Goal: Task Accomplishment & Management: Manage account settings

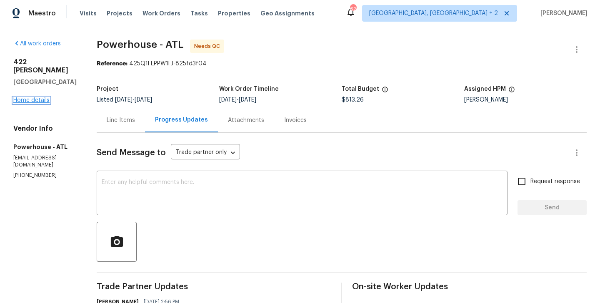
click at [30, 97] on link "Home details" at bounding box center [31, 100] width 36 height 6
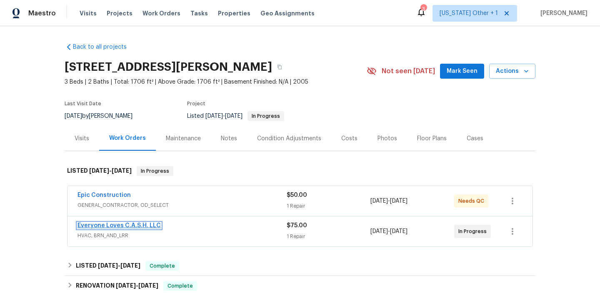
click at [141, 225] on link "Everyone Loves C.A.S.H. LLC" at bounding box center [118, 226] width 83 height 6
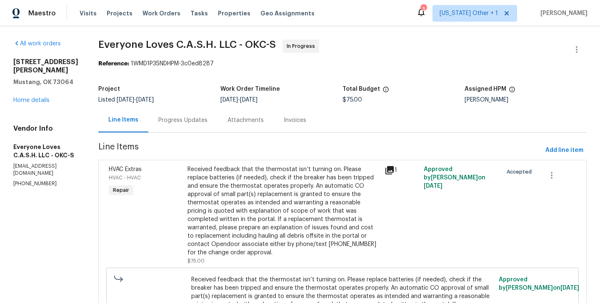
click at [206, 115] on div "Progress Updates" at bounding box center [182, 120] width 69 height 25
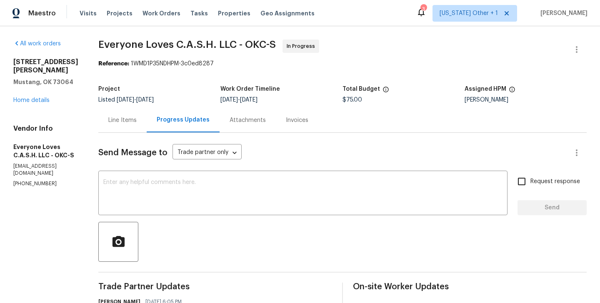
scroll to position [140, 0]
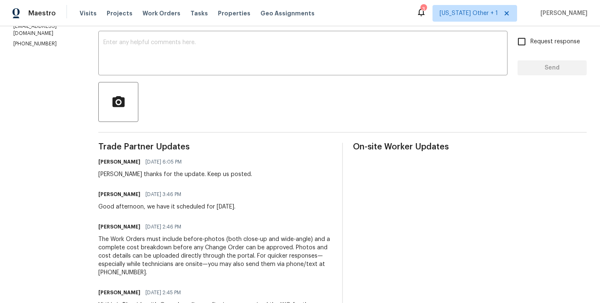
click at [119, 176] on div "Tim thanks for the update. Keep us posted." at bounding box center [175, 174] width 154 height 8
copy div "Tim"
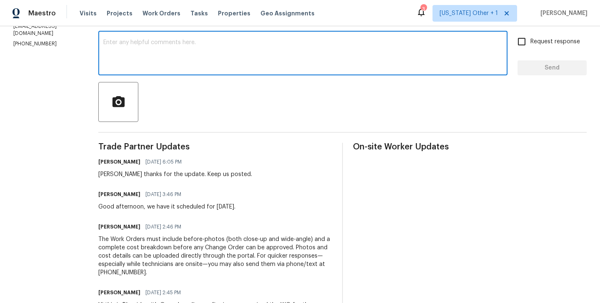
click at [185, 59] on textarea at bounding box center [302, 54] width 399 height 29
paste textarea "Tim"
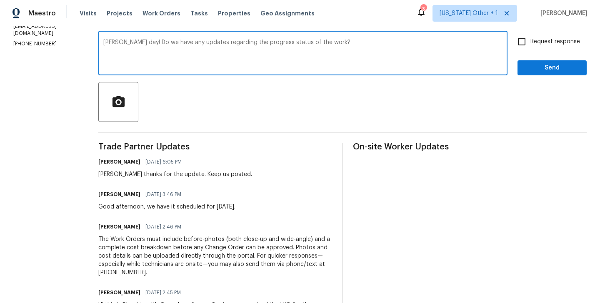
type textarea "Tim Good day! Do we have any updates regarding the progress status of the work?"
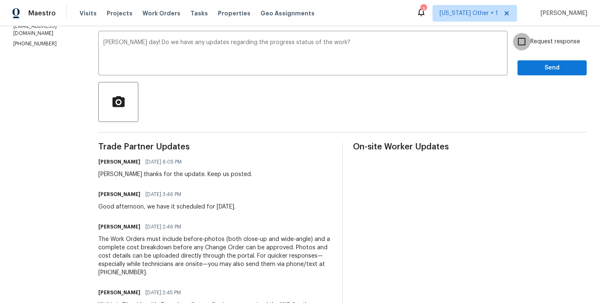
click at [530, 47] on input "Request response" at bounding box center [521, 41] width 17 height 17
checkbox input "true"
click at [531, 66] on span "Send" at bounding box center [552, 68] width 56 height 10
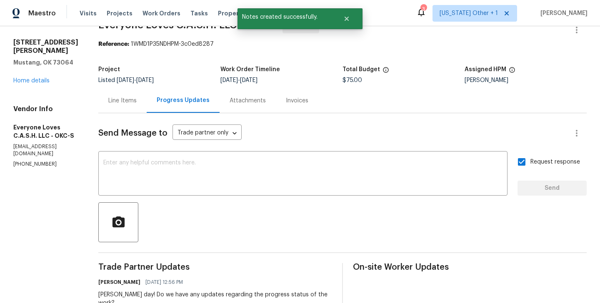
scroll to position [17, 0]
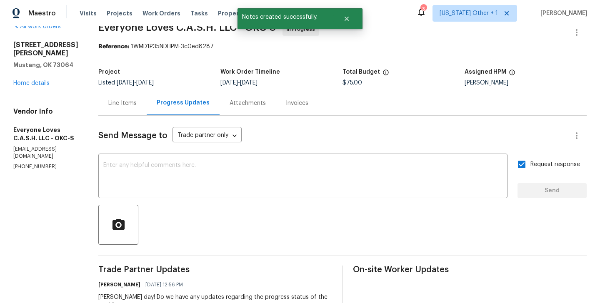
click at [22, 163] on p "(469) 905-2274" at bounding box center [45, 166] width 65 height 7
copy p "(469) 905-2274"
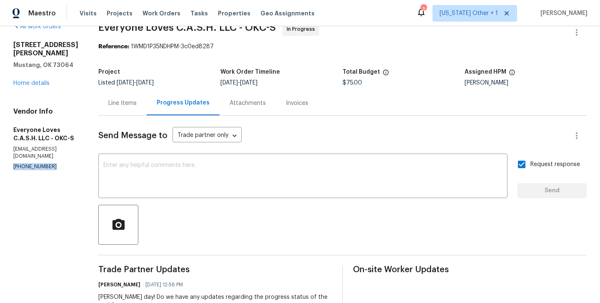
scroll to position [0, 0]
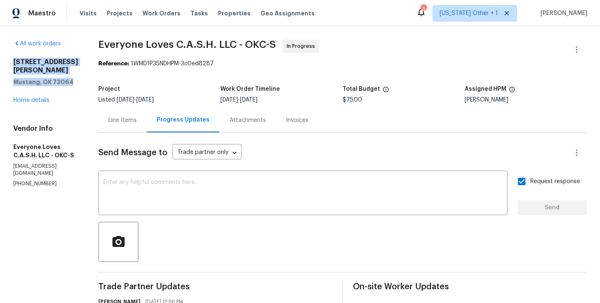
drag, startPoint x: 71, startPoint y: 75, endPoint x: 0, endPoint y: 65, distance: 72.0
click at [0, 65] on div "All work orders 313 N Shannon Way Mustang, OK 73064 Home details Vendor Info Ev…" at bounding box center [300, 286] width 600 height 521
copy div "313 N Shannon Way Mustang, OK 73064"
click at [164, 252] on div at bounding box center [342, 242] width 488 height 40
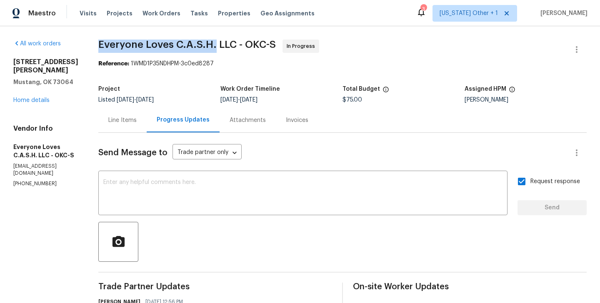
drag, startPoint x: 111, startPoint y: 48, endPoint x: 228, endPoint y: 48, distance: 117.1
click at [228, 48] on div "All work orders 313 N Shannon Way Mustang, OK 73064 Home details Vendor Info Ev…" at bounding box center [300, 286] width 600 height 521
copy span "Everyone Loves C.A.S.H."
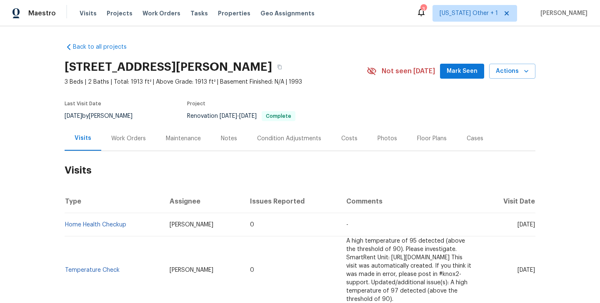
click at [143, 139] on div "Work Orders" at bounding box center [128, 139] width 35 height 8
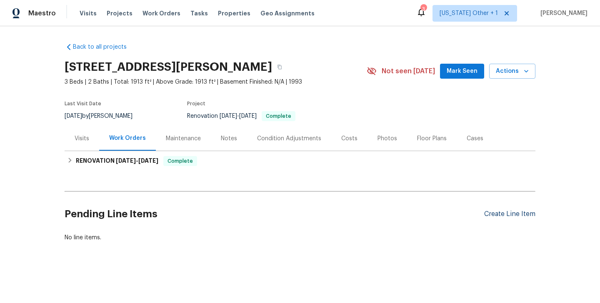
click at [507, 212] on div "Create Line Item" at bounding box center [509, 214] width 51 height 8
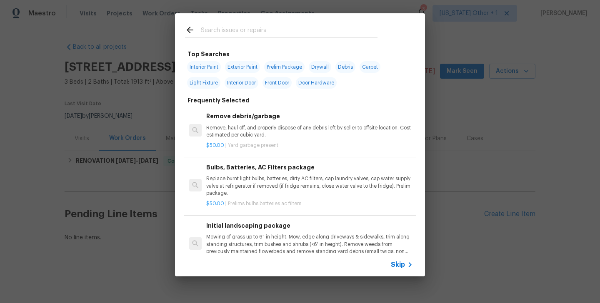
click at [395, 266] on span "Skip" at bounding box center [398, 265] width 14 height 8
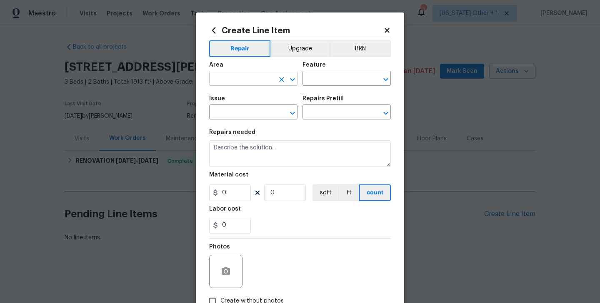
click at [225, 75] on input "text" at bounding box center [241, 79] width 65 height 13
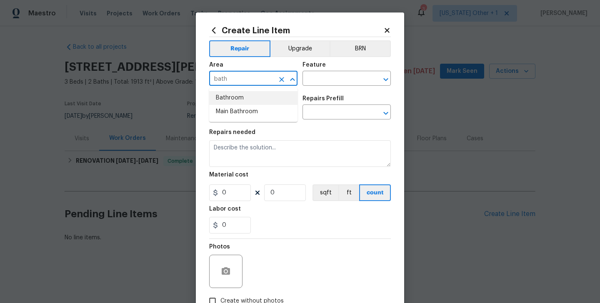
click at [230, 93] on li "Bathroom" at bounding box center [253, 98] width 88 height 14
type input "Bathroom"
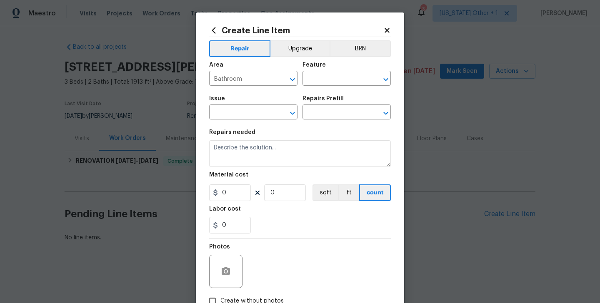
click at [327, 72] on div "Feature" at bounding box center [346, 67] width 88 height 11
click at [322, 80] on input "text" at bounding box center [334, 79] width 65 height 13
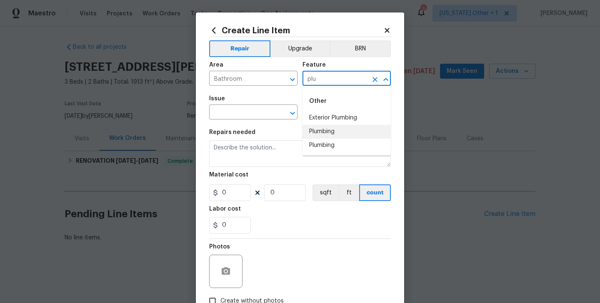
click at [338, 131] on li "Plumbing" at bounding box center [346, 132] width 88 height 14
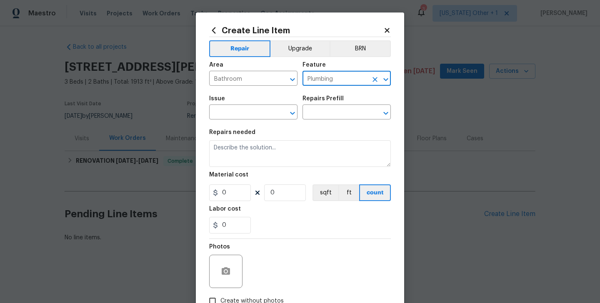
type input "Plumbing"
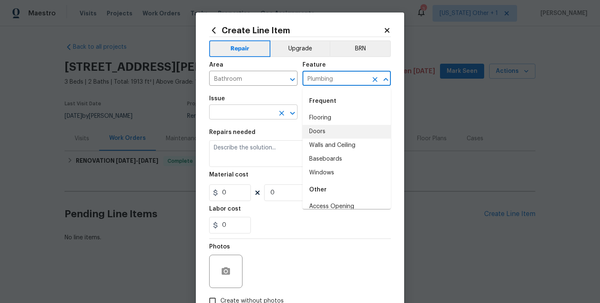
click at [235, 109] on input "text" at bounding box center [241, 113] width 65 height 13
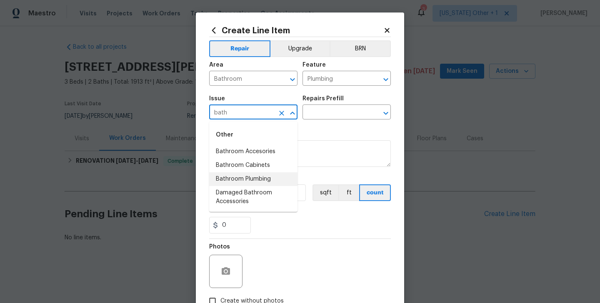
click at [245, 176] on li "Bathroom Plumbing" at bounding box center [253, 179] width 88 height 14
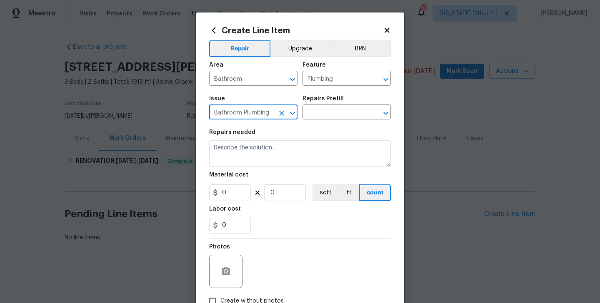
type input "Bathroom Plumbing"
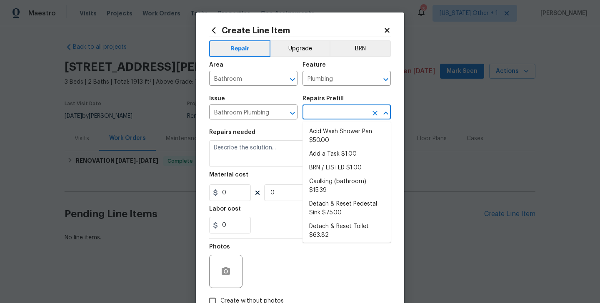
click at [323, 115] on input "text" at bounding box center [334, 113] width 65 height 13
click at [332, 149] on li "Add a Task $1.00" at bounding box center [346, 154] width 88 height 14
type input "Add a Task $1.00"
type textarea "HPM to detail"
type input "1"
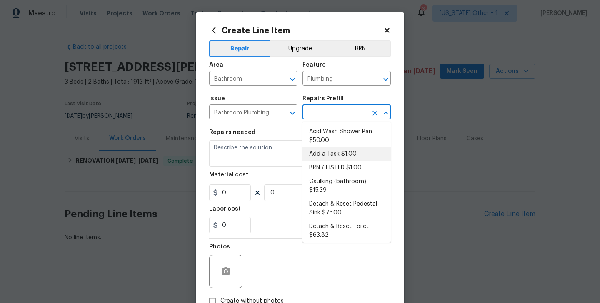
type input "1"
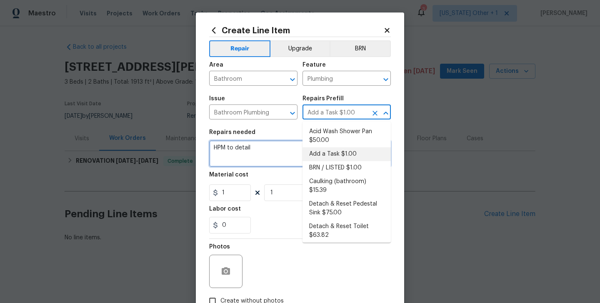
click at [248, 163] on textarea "HPM to detail" at bounding box center [300, 153] width 182 height 27
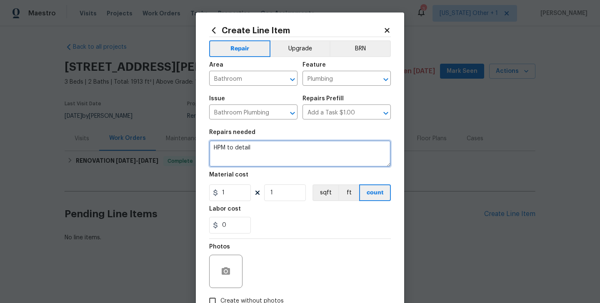
click at [248, 163] on textarea "HPM to detail" at bounding box center [300, 153] width 182 height 27
paste textarea "#lwoleak Feedback received that the upstairs bathroom faucet is dripping. Ident…"
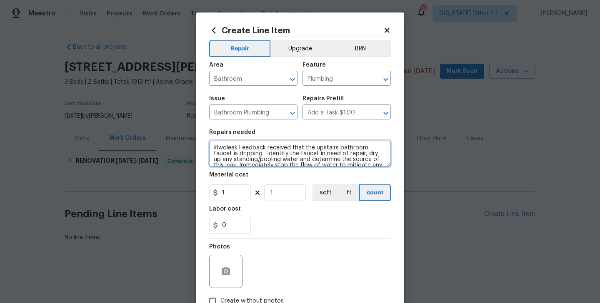
scroll to position [70, 0]
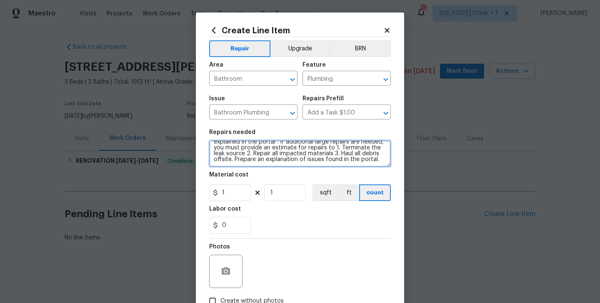
type textarea "#lwoleak Feedback received that the upstairs bathroom faucet is dripping. Ident…"
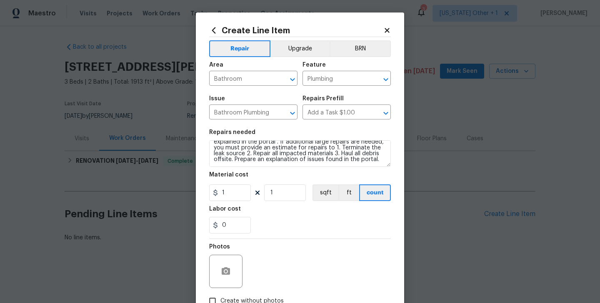
click at [229, 185] on figure "Material cost 1 1 sqft ft count" at bounding box center [300, 186] width 182 height 29
click at [229, 189] on input "1" at bounding box center [230, 193] width 42 height 17
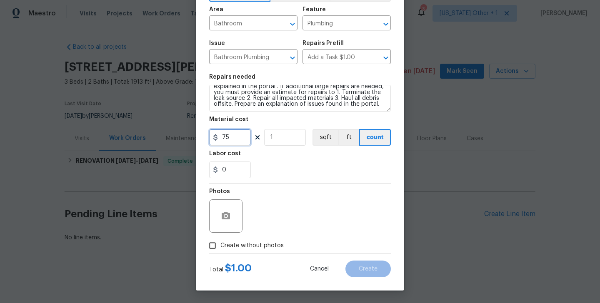
type input "75"
click at [240, 242] on span "Create without photos" at bounding box center [251, 246] width 63 height 9
click at [220, 241] on input "Create without photos" at bounding box center [213, 246] width 16 height 16
checkbox input "true"
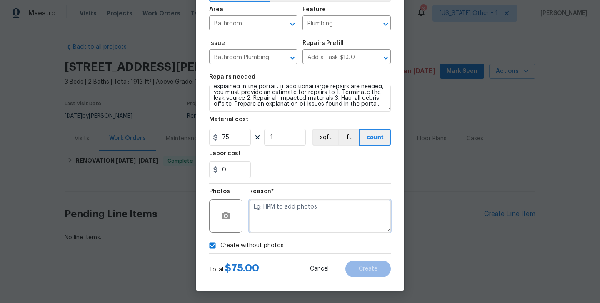
click at [305, 207] on textarea at bounding box center [320, 216] width 142 height 33
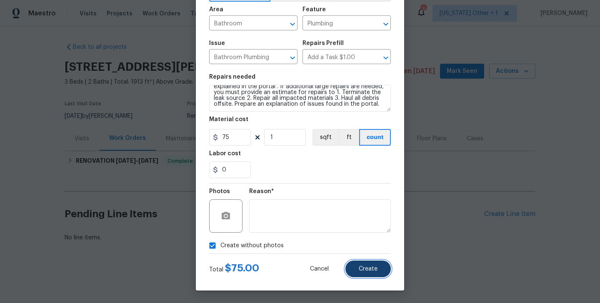
click at [367, 275] on button "Create" at bounding box center [367, 269] width 45 height 17
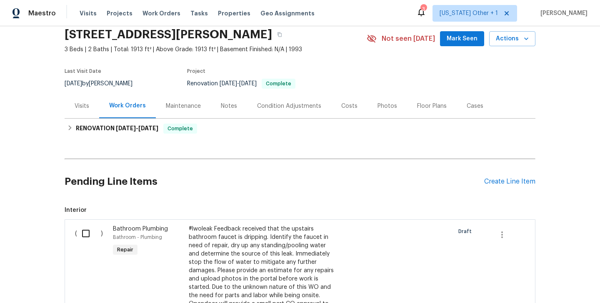
scroll to position [45, 0]
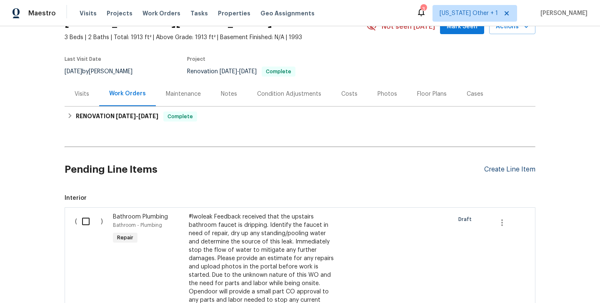
click at [512, 167] on div "Create Line Item" at bounding box center [509, 170] width 51 height 8
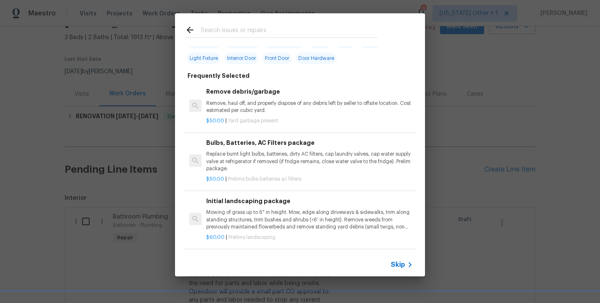
scroll to position [28, 0]
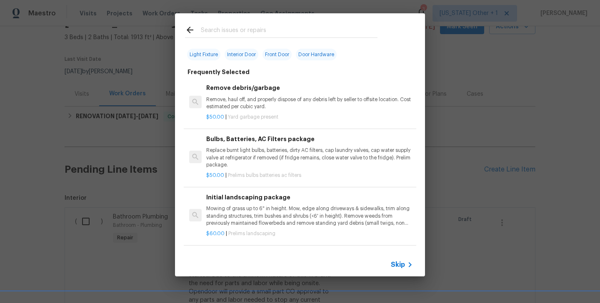
click at [398, 267] on span "Skip" at bounding box center [398, 265] width 14 height 8
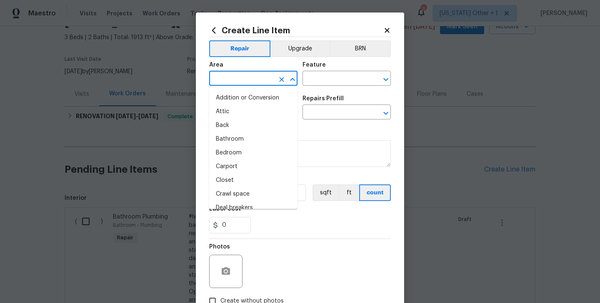
click at [250, 80] on input "text" at bounding box center [241, 79] width 65 height 13
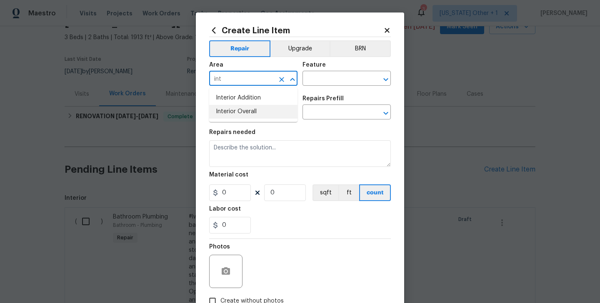
click at [254, 110] on li "Interior Overall" at bounding box center [253, 112] width 88 height 14
type input "Interior Overall"
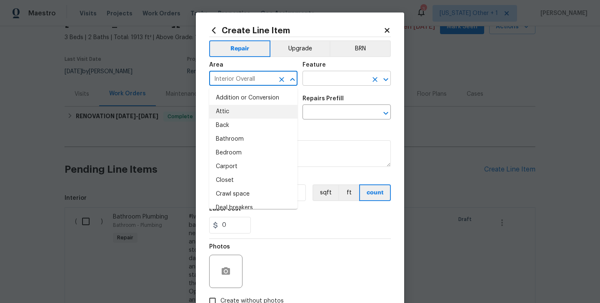
click at [312, 77] on input "text" at bounding box center [334, 79] width 65 height 13
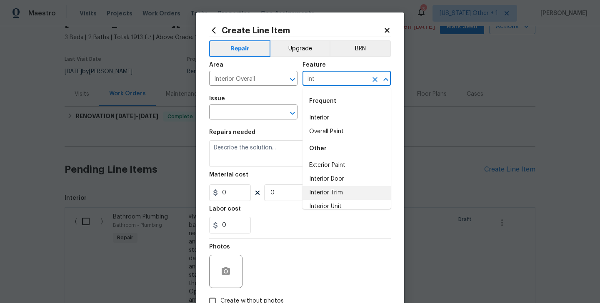
click at [337, 187] on li "Interior Trim" at bounding box center [346, 193] width 88 height 14
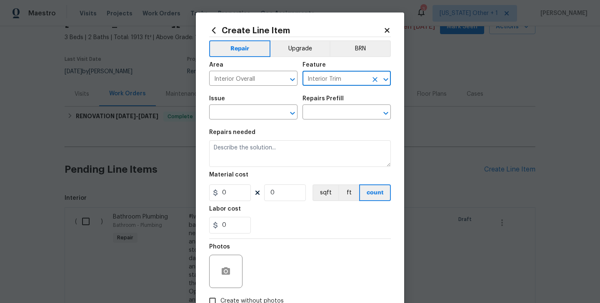
type input "Interior Trim"
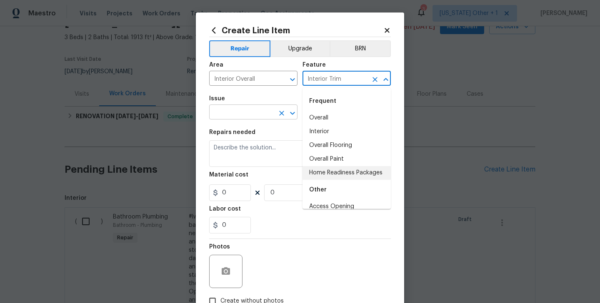
click at [236, 114] on input "text" at bounding box center [241, 113] width 65 height 13
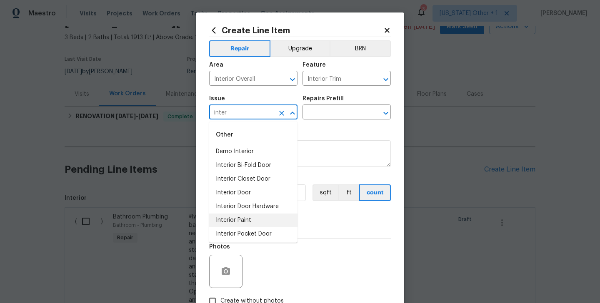
scroll to position [29, 0]
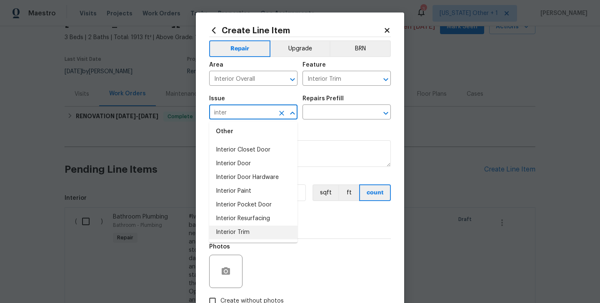
click at [251, 235] on li "Interior Trim" at bounding box center [253, 233] width 88 height 14
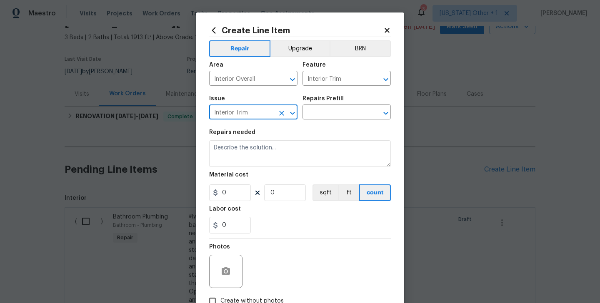
type input "Interior Trim"
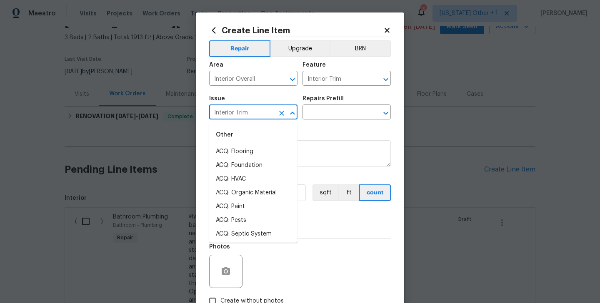
scroll to position [26, 0]
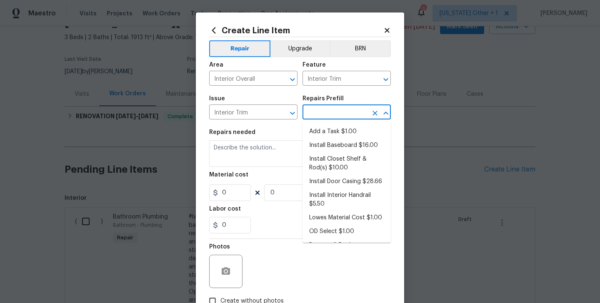
click at [316, 116] on input "text" at bounding box center [334, 113] width 65 height 13
click at [319, 127] on li "Add a Task $1.00" at bounding box center [346, 132] width 88 height 14
type input "Add a Task $1.00"
type textarea "HPM to detail"
type input "1"
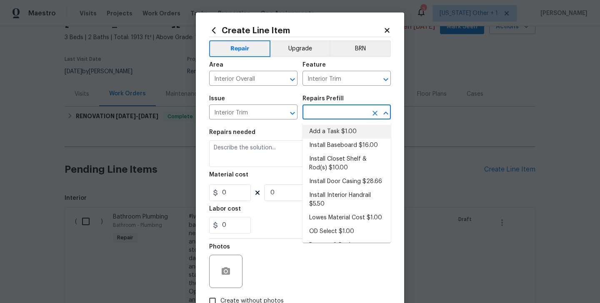
type input "1"
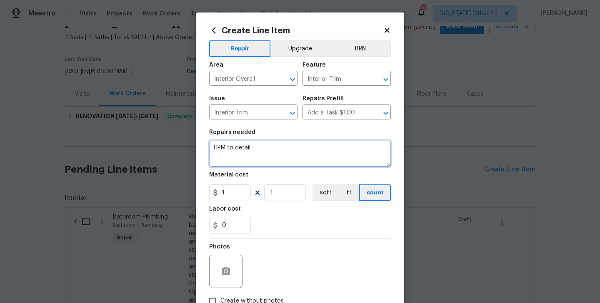
click at [230, 149] on textarea "HPM to detail" at bounding box center [300, 153] width 182 height 27
paste textarea "Feedback received that there are concerns with some of the wood trim. Please in…"
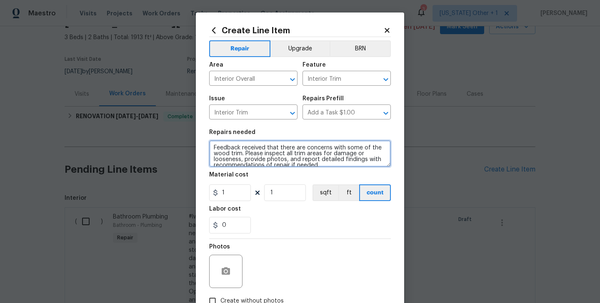
scroll to position [2, 0]
type textarea "Feedback received that there are concerns with some of the wood trim. Please in…"
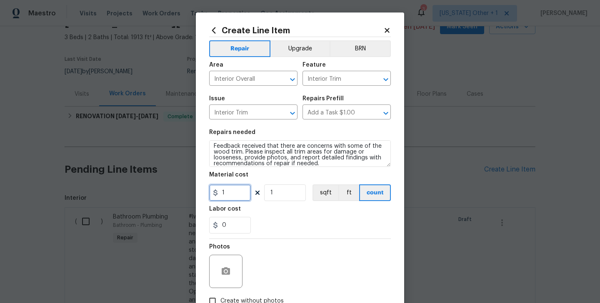
click at [230, 189] on input "1" at bounding box center [230, 193] width 42 height 17
click at [230, 193] on input "75" at bounding box center [230, 193] width 42 height 17
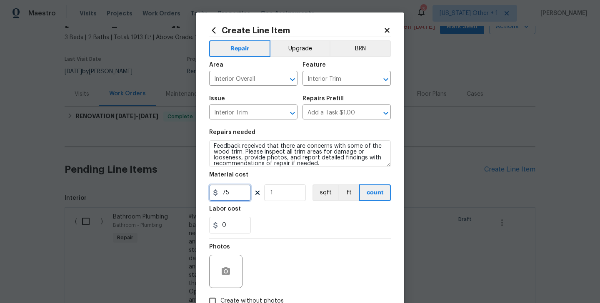
click at [230, 193] on input "75" at bounding box center [230, 193] width 42 height 17
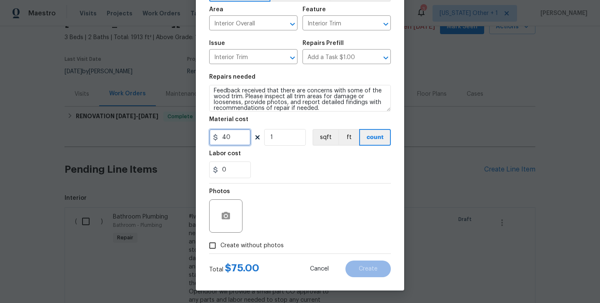
type input "40"
click at [251, 245] on span "Create without photos" at bounding box center [251, 246] width 63 height 9
click at [220, 245] on input "Create without photos" at bounding box center [213, 246] width 16 height 16
checkbox input "true"
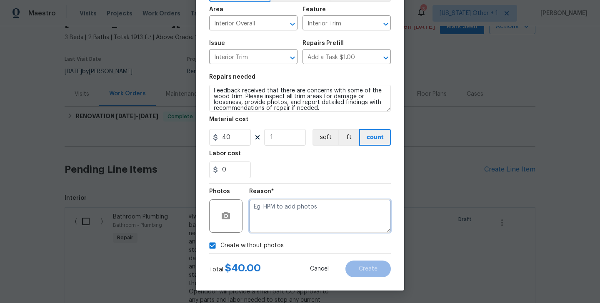
click at [298, 215] on textarea at bounding box center [320, 216] width 142 height 33
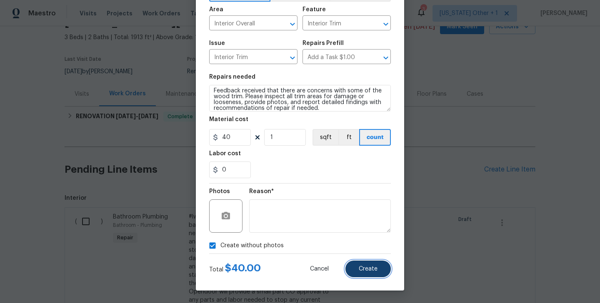
click at [363, 263] on button "Create" at bounding box center [367, 269] width 45 height 17
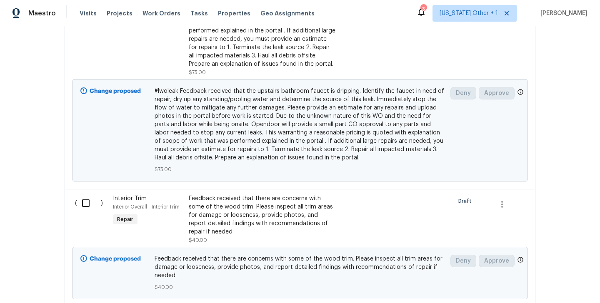
scroll to position [306, 0]
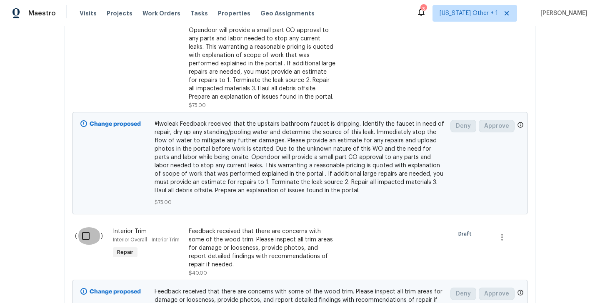
click at [90, 239] on input "checkbox" at bounding box center [89, 235] width 24 height 17
checkbox input "true"
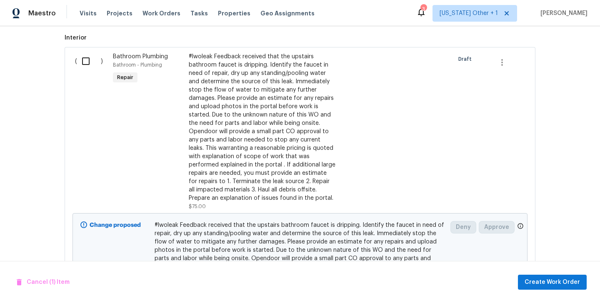
scroll to position [202, 0]
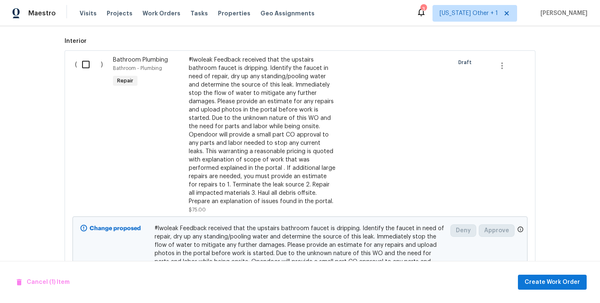
click at [78, 68] on input "checkbox" at bounding box center [89, 64] width 24 height 17
click at [542, 281] on span "Create Work Order" at bounding box center [552, 282] width 55 height 10
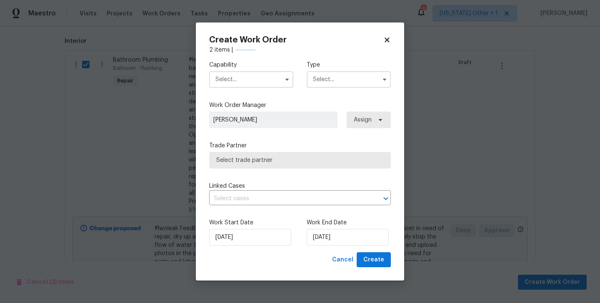
checkbox input "false"
click at [237, 81] on input "text" at bounding box center [251, 79] width 84 height 17
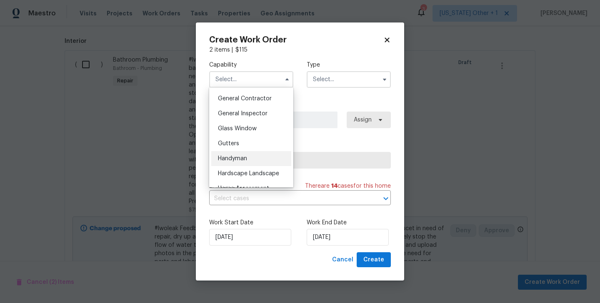
scroll to position [397, 0]
click at [251, 160] on div "Handyman" at bounding box center [251, 158] width 80 height 15
type input "Handyman"
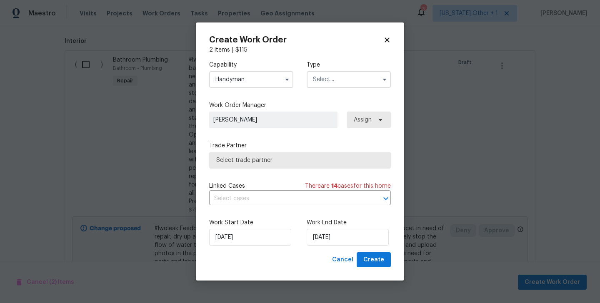
click at [330, 76] on input "text" at bounding box center [349, 79] width 84 height 17
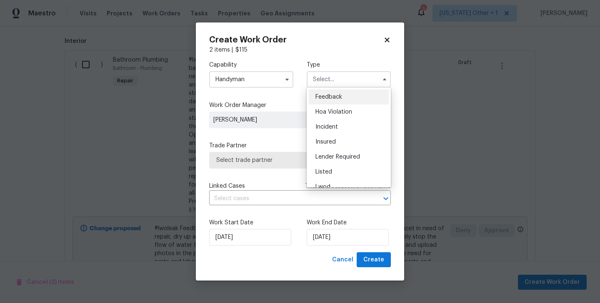
click at [335, 96] on span "Feedback" at bounding box center [328, 97] width 27 height 6
type input "Feedback"
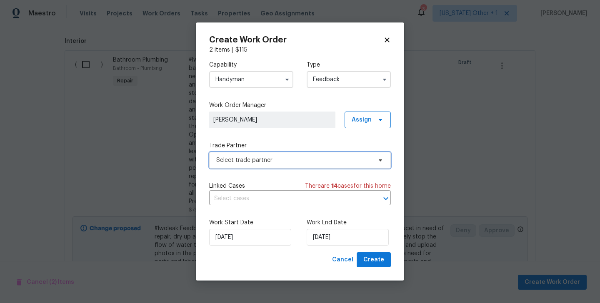
click at [242, 160] on span "Select trade partner" at bounding box center [293, 160] width 155 height 8
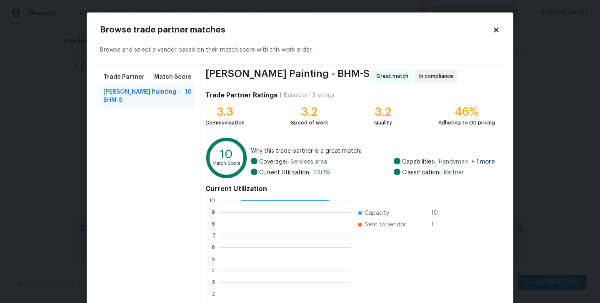
scroll to position [64, 0]
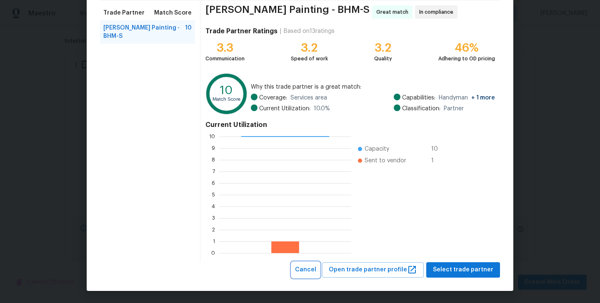
click at [316, 272] on span "Cancel" at bounding box center [305, 270] width 21 height 10
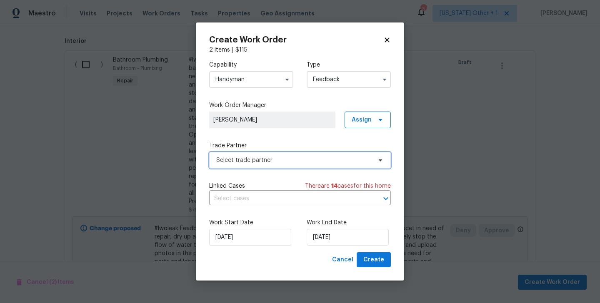
scroll to position [0, 0]
click at [230, 69] on div "Capability Handyman" at bounding box center [251, 74] width 84 height 27
click at [230, 75] on input "Handyman" at bounding box center [251, 79] width 84 height 17
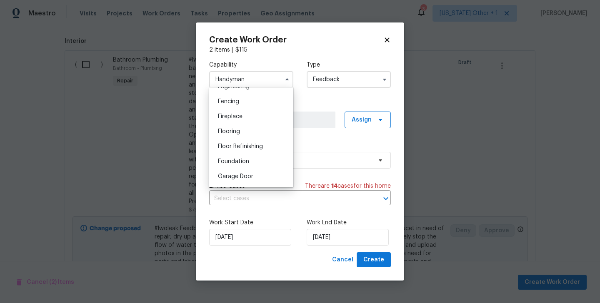
scroll to position [378, 0]
click at [251, 111] on div "General Contractor" at bounding box center [251, 117] width 80 height 15
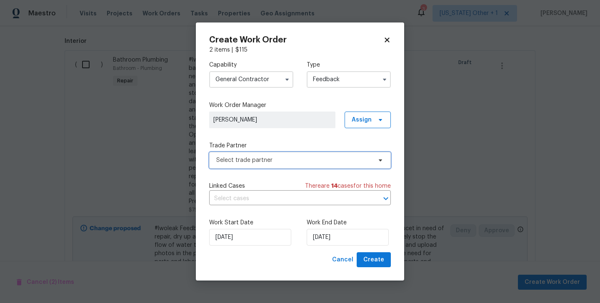
click at [257, 158] on span "Select trade partner" at bounding box center [293, 160] width 155 height 8
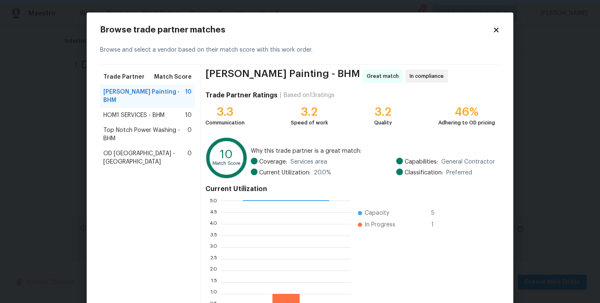
scroll to position [64, 0]
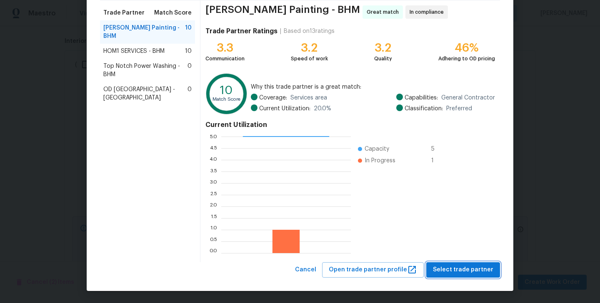
click at [463, 276] on button "Select trade partner" at bounding box center [463, 269] width 74 height 15
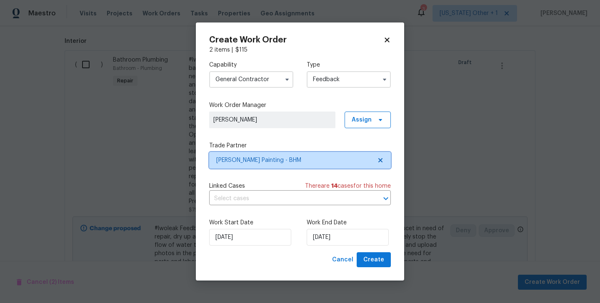
scroll to position [0, 0]
click at [232, 75] on input "General Contractor" at bounding box center [251, 79] width 84 height 17
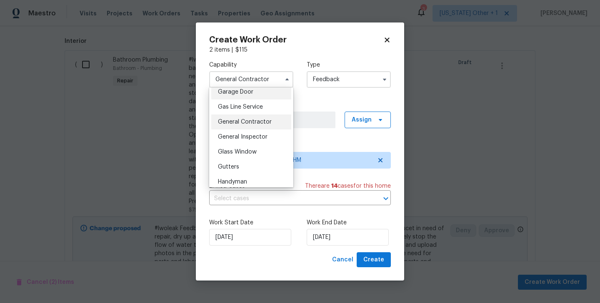
scroll to position [390, 0]
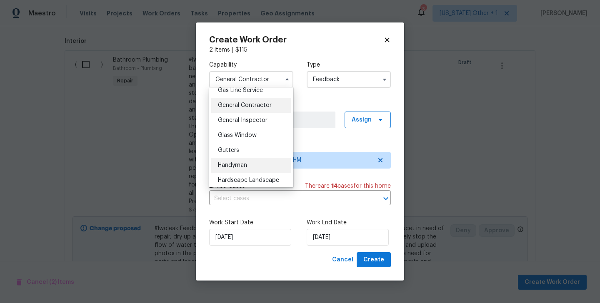
click at [243, 160] on div "Handyman" at bounding box center [251, 165] width 80 height 15
type input "Handyman"
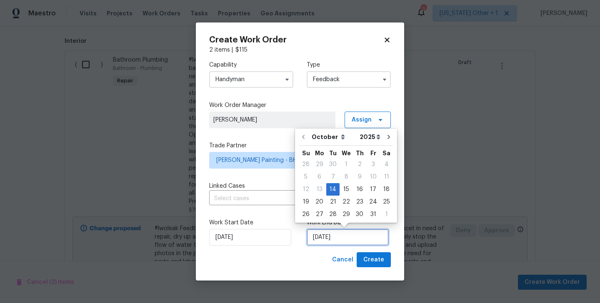
click at [335, 238] on input "14/10/2025" at bounding box center [348, 237] width 82 height 17
click at [359, 193] on div "16" at bounding box center [359, 190] width 13 height 12
type input "16/10/2025"
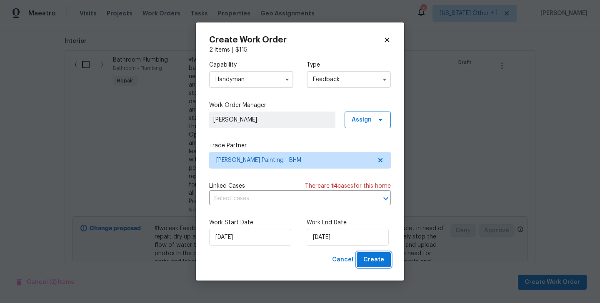
click at [381, 261] on span "Create" at bounding box center [373, 260] width 21 height 10
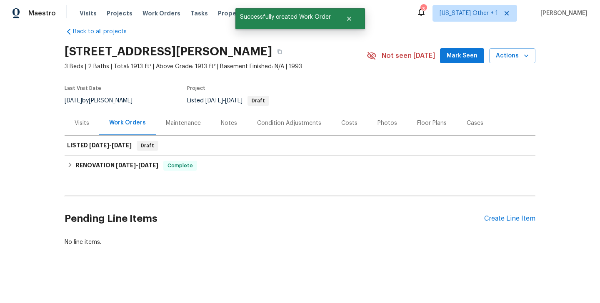
scroll to position [0, 0]
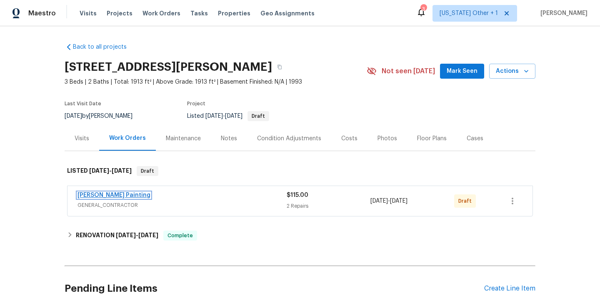
click at [107, 195] on link "[PERSON_NAME] Painting" at bounding box center [113, 195] width 73 height 6
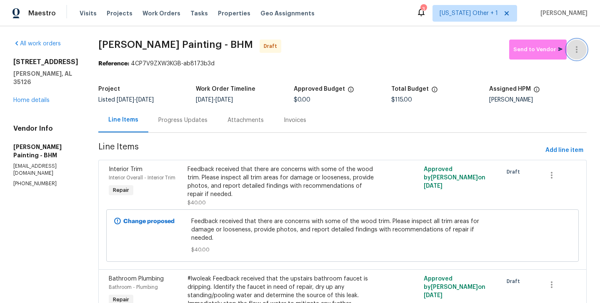
click at [574, 44] on button "button" at bounding box center [577, 50] width 20 height 20
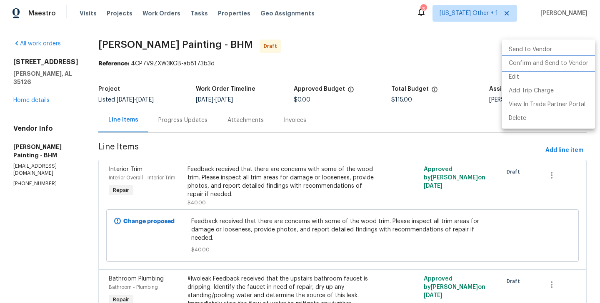
click at [575, 58] on li "Confirm and Send to Vendor" at bounding box center [548, 64] width 93 height 14
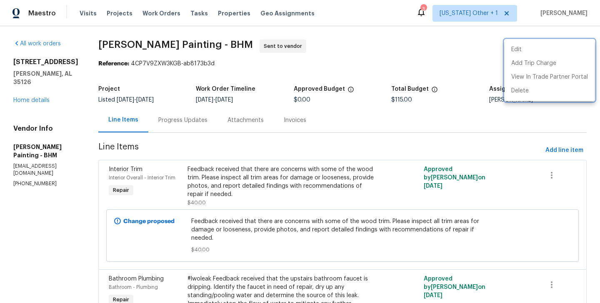
click at [227, 126] on div at bounding box center [300, 151] width 600 height 303
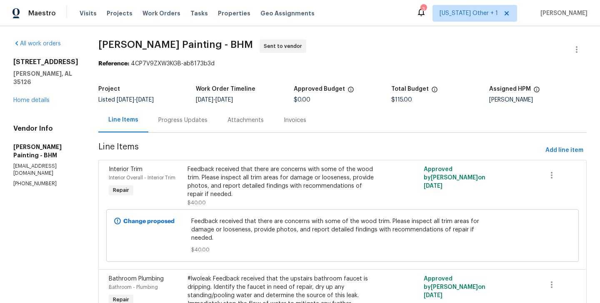
click at [227, 126] on div "Edit Add Trip Charge View In Trade Partner Portal Delete" at bounding box center [300, 151] width 600 height 303
click at [222, 134] on section "Perez Painting - BHM Sent to vendor Reference: 4CP7V9ZXW3KGB-ab8173b3d Project …" at bounding box center [342, 281] width 488 height 483
click at [207, 124] on div "Progress Updates" at bounding box center [182, 120] width 49 height 8
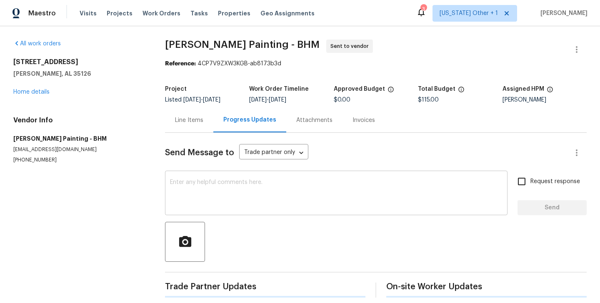
click at [263, 197] on textarea at bounding box center [336, 194] width 332 height 29
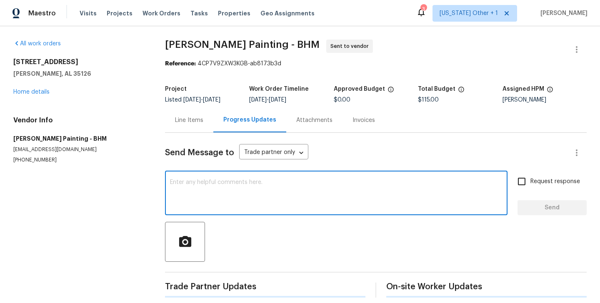
paste textarea "Hi this is Blessida with Opendoor. I’m confirming you received the WO for the p…"
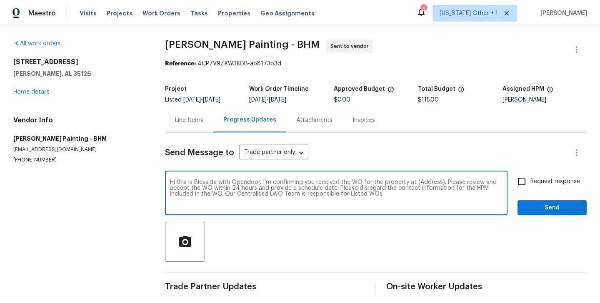
click at [423, 180] on textarea "Hi this is Blessida with Opendoor. I’m confirming you received the WO for the p…" at bounding box center [336, 194] width 332 height 29
paste textarea "6268 Lakewood Trl, Pinson, AL 35126"
type textarea "Hi this is Blessida with Opendoor. I’m confirming you received the WO for the p…"
click at [519, 184] on input "Request response" at bounding box center [521, 181] width 17 height 17
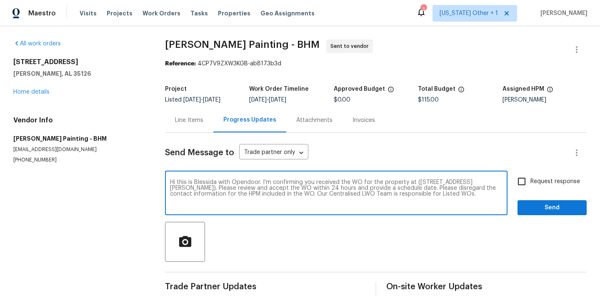
checkbox input "true"
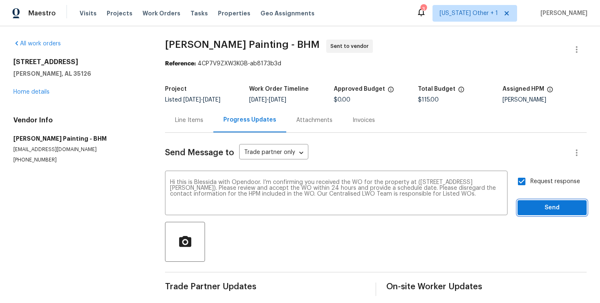
click at [539, 212] on span "Send" at bounding box center [552, 208] width 56 height 10
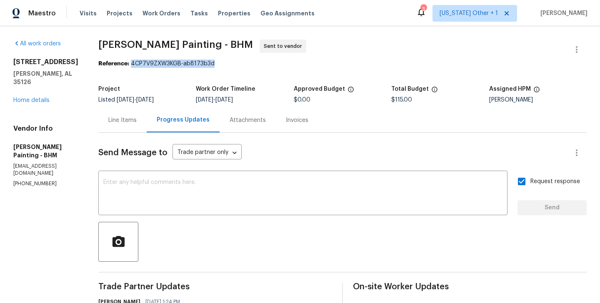
drag, startPoint x: 172, startPoint y: 64, endPoint x: 291, endPoint y: 64, distance: 119.6
click at [291, 64] on div "Reference: 4CP7V9ZXW3KGB-ab8173b3d" at bounding box center [342, 64] width 488 height 8
copy div "4CP7V9ZXW3KGB-ab8173b3d"
click at [250, 174] on div "x ​" at bounding box center [302, 194] width 409 height 42
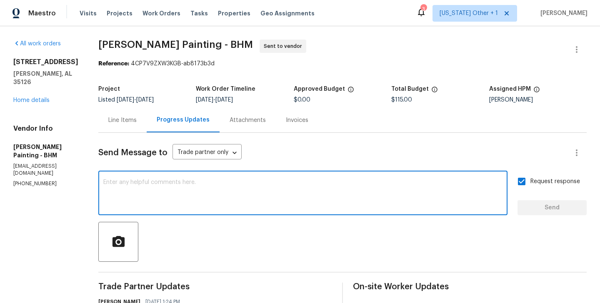
paste textarea "The Work Orders must include before-photos (both close-up and wide-angle) and a…"
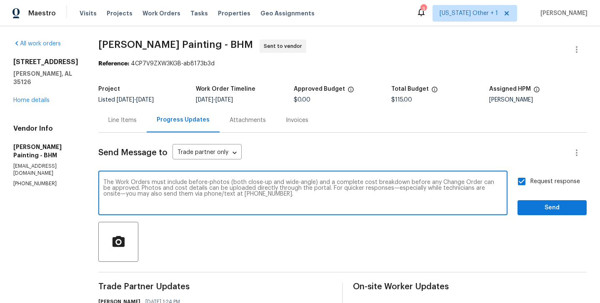
type textarea "The Work Orders must include before-photos (both close-up and wide-angle) and a…"
click at [542, 208] on span "Send" at bounding box center [552, 208] width 56 height 10
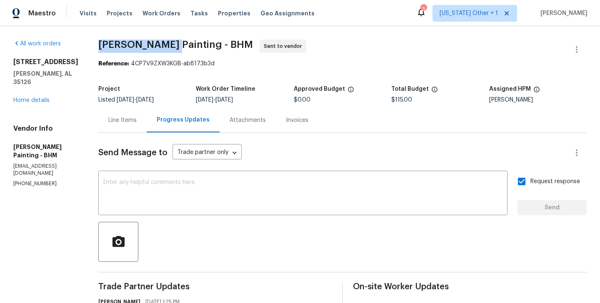
drag, startPoint x: 140, startPoint y: 40, endPoint x: 205, endPoint y: 40, distance: 64.2
click at [205, 40] on span "Perez Painting - BHM" at bounding box center [175, 45] width 155 height 10
copy span "Perez Painting"
click at [147, 115] on div "Line Items" at bounding box center [122, 120] width 48 height 25
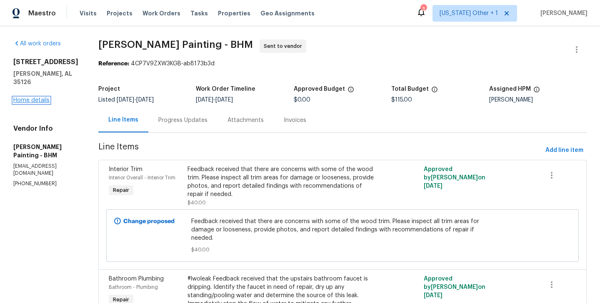
click at [38, 97] on link "Home details" at bounding box center [31, 100] width 36 height 6
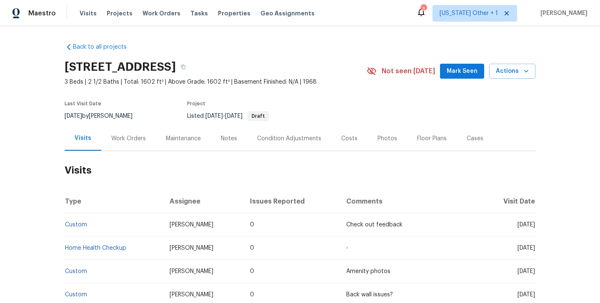
click at [130, 135] on div "Work Orders" at bounding box center [128, 139] width 35 height 8
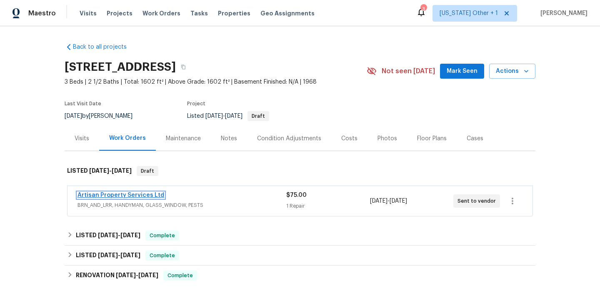
click at [132, 195] on link "Artisan Property Services Ltd" at bounding box center [120, 195] width 87 height 6
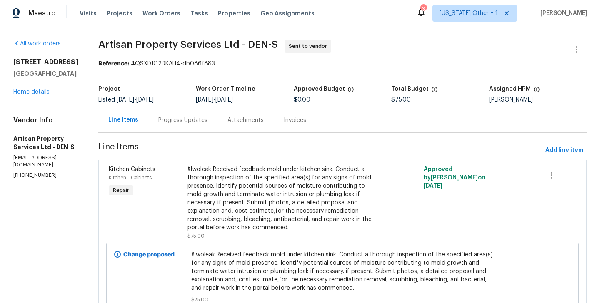
click at [167, 122] on div "Progress Updates" at bounding box center [182, 120] width 49 height 8
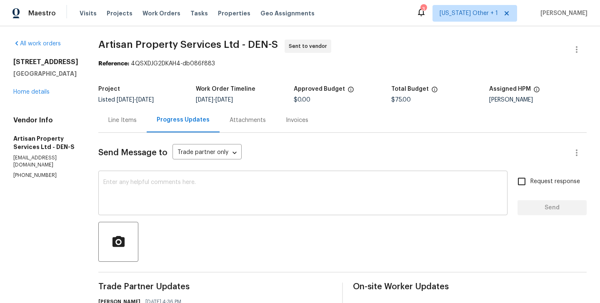
click at [157, 195] on textarea at bounding box center [302, 194] width 399 height 29
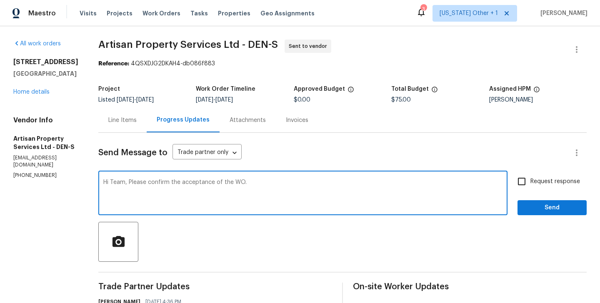
type textarea "Hi Team, Please confirm the acceptance of the WO."
click at [539, 185] on span "Request response" at bounding box center [555, 181] width 50 height 9
click at [530, 185] on input "Request response" at bounding box center [521, 181] width 17 height 17
checkbox input "true"
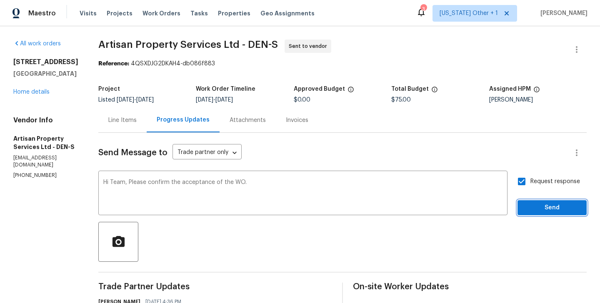
click at [533, 207] on span "Send" at bounding box center [552, 208] width 56 height 10
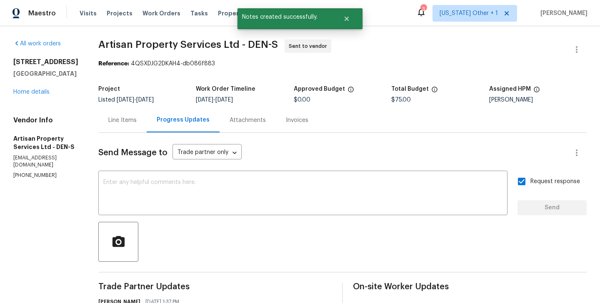
click at [36, 188] on section "All work orders [STREET_ADDRESS] Home details Vendor Info Artisan Property Serv…" at bounding box center [45, 246] width 65 height 412
copy p "[PHONE_NUMBER]"
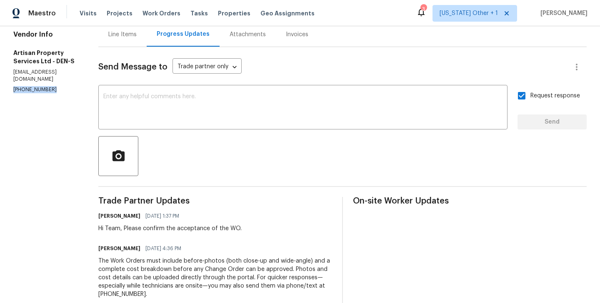
scroll to position [85, 0]
click at [49, 107] on section "All work orders [STREET_ADDRESS] Home details Vendor Info Artisan Property Serv…" at bounding box center [45, 160] width 65 height 412
copy p "[PHONE_NUMBER]"
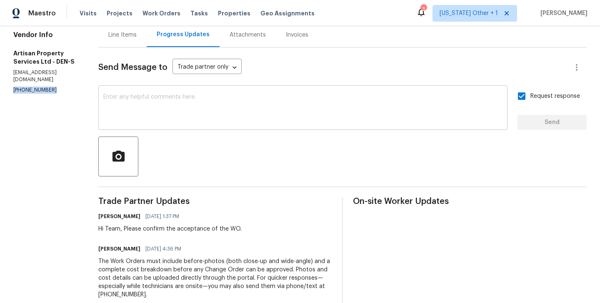
scroll to position [0, 0]
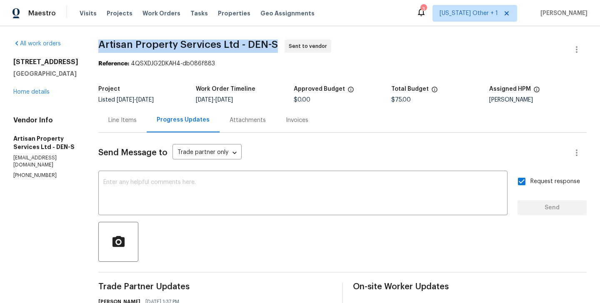
drag, startPoint x: 91, startPoint y: 47, endPoint x: 217, endPoint y: 48, distance: 125.8
click at [217, 48] on div "All work orders [STREET_ADDRESS] Home details Vendor Info Artisan Property Serv…" at bounding box center [300, 245] width 600 height 439
click at [217, 48] on span "Artisan Property Services Ltd - DEN-S" at bounding box center [188, 45] width 180 height 10
drag, startPoint x: 217, startPoint y: 48, endPoint x: 97, endPoint y: 50, distance: 120.0
click at [98, 50] on span "Artisan Property Services Ltd - DEN-S Sent to vendor" at bounding box center [332, 50] width 468 height 20
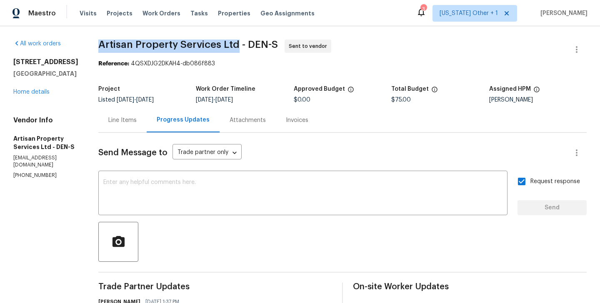
click at [98, 50] on span "Artisan Property Services Ltd - DEN-S Sent to vendor" at bounding box center [332, 50] width 468 height 20
drag, startPoint x: 96, startPoint y: 47, endPoint x: 215, endPoint y: 47, distance: 118.7
click at [215, 47] on span "Artisan Property Services Ltd - DEN-S" at bounding box center [188, 45] width 180 height 10
copy span "Artisan Property Services"
click at [36, 95] on link "Home details" at bounding box center [31, 92] width 36 height 6
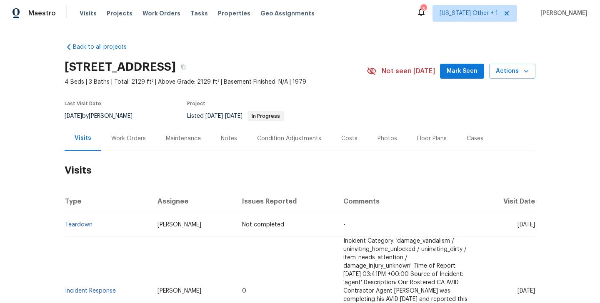
click at [134, 140] on div "Work Orders" at bounding box center [128, 139] width 35 height 8
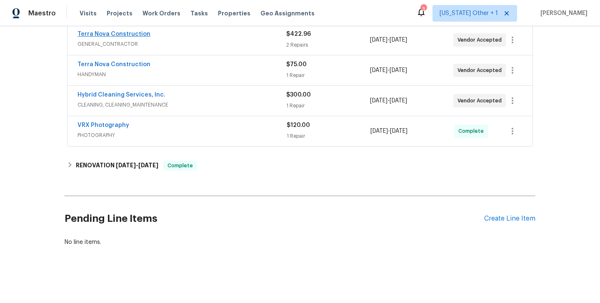
scroll to position [35, 0]
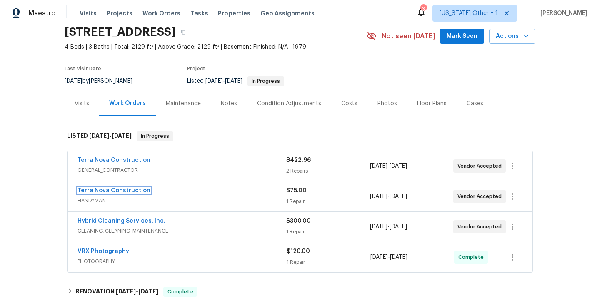
click at [125, 191] on link "Terra Nova Construction" at bounding box center [113, 191] width 73 height 6
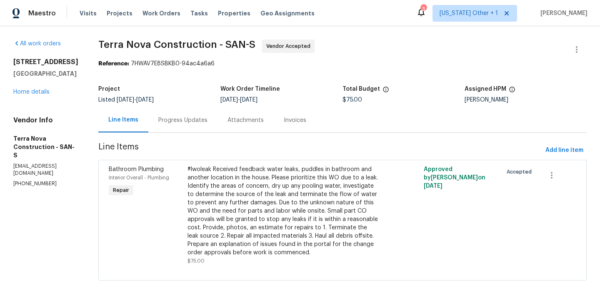
click at [182, 120] on div "Progress Updates" at bounding box center [182, 120] width 49 height 8
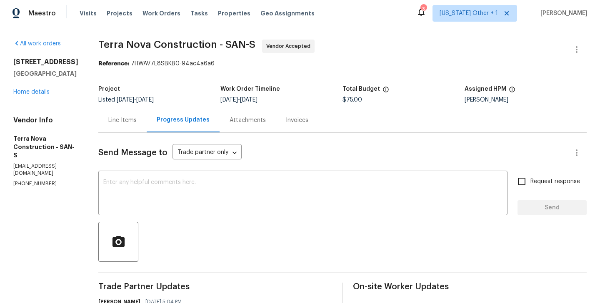
click at [32, 176] on section "All work orders 5989 Chaumont Dr San Diego, CA 92114 Home details Vendor Info T…" at bounding box center [45, 307] width 65 height 535
copy p "(562) 832-8884"
click at [78, 163] on p "terranovaconstructionca@gmail.com" at bounding box center [45, 170] width 65 height 14
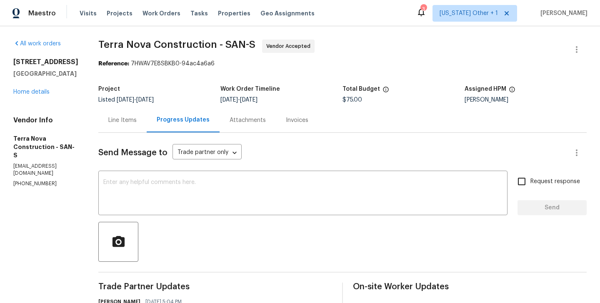
click at [78, 163] on p "terranovaconstructionca@gmail.com" at bounding box center [45, 170] width 65 height 14
copy p "terranovaconstructionca@gmail.com"
click at [25, 94] on link "Home details" at bounding box center [31, 92] width 36 height 6
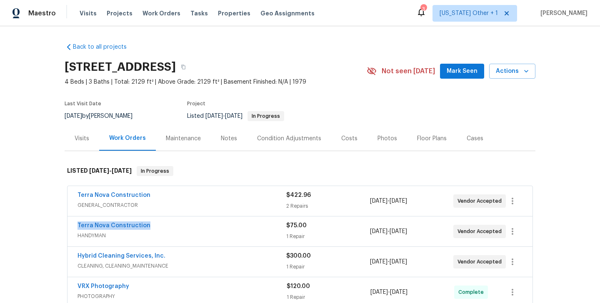
drag, startPoint x: 148, startPoint y: 225, endPoint x: 76, endPoint y: 226, distance: 71.7
click at [76, 226] on div "Terra Nova Construction HANDYMAN $75.00 1 Repair 10/8/2025 - 10/10/2025 Vendor …" at bounding box center [299, 232] width 465 height 30
copy link "Terra Nova Construction"
click at [87, 226] on link "Terra Nova Construction" at bounding box center [113, 226] width 73 height 6
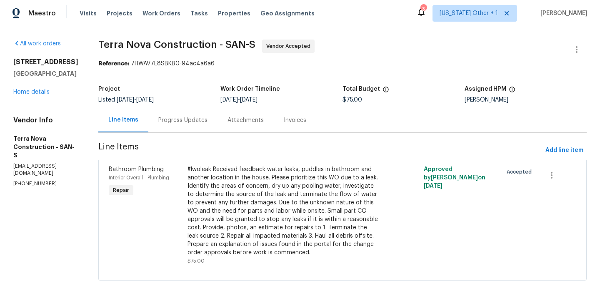
click at [202, 115] on div "Progress Updates" at bounding box center [182, 120] width 69 height 25
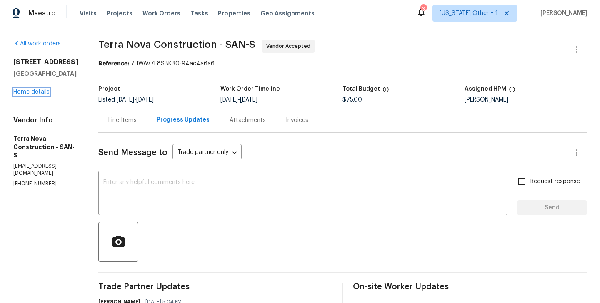
click at [40, 93] on link "Home details" at bounding box center [31, 92] width 36 height 6
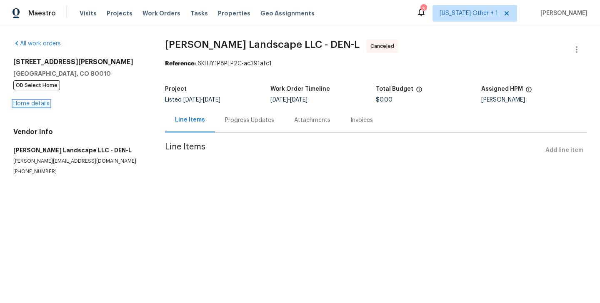
click at [21, 102] on link "Home details" at bounding box center [31, 104] width 36 height 6
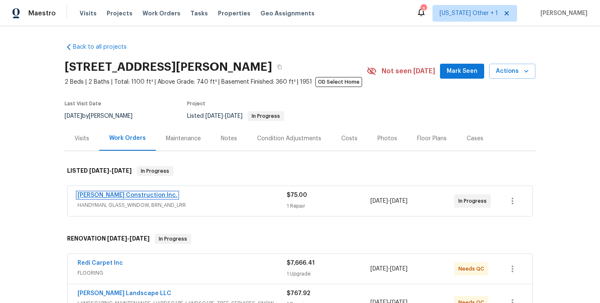
click at [135, 194] on link "Hanson Construction Inc." at bounding box center [127, 195] width 100 height 6
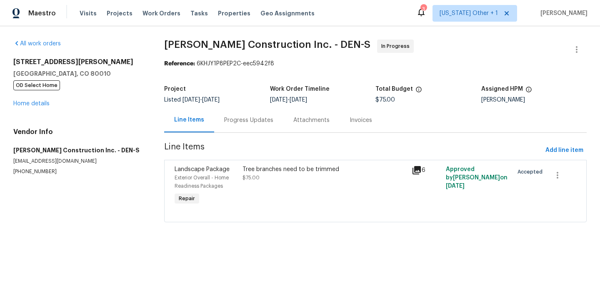
click at [237, 126] on div "Progress Updates" at bounding box center [248, 120] width 69 height 25
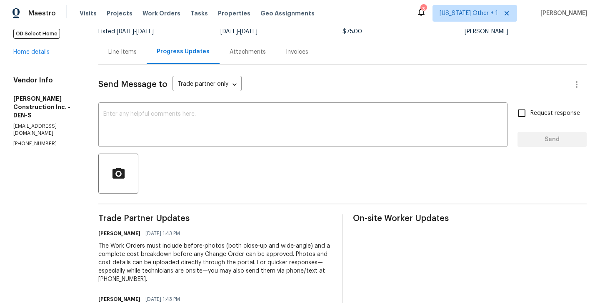
scroll to position [67, 0]
click at [163, 119] on textarea at bounding box center [302, 126] width 399 height 29
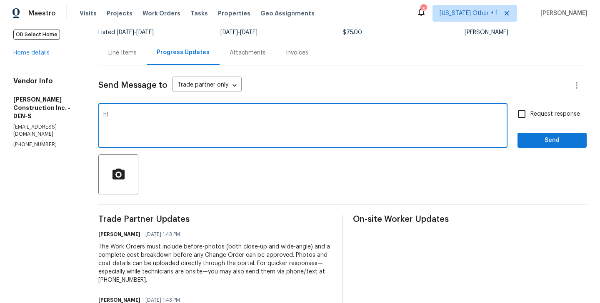
type textarea "h"
type textarea "Hi, Thanks for your acceptance. Please let us know when the work is scheduled?"
drag, startPoint x: 535, startPoint y: 115, endPoint x: 535, endPoint y: 127, distance: 11.7
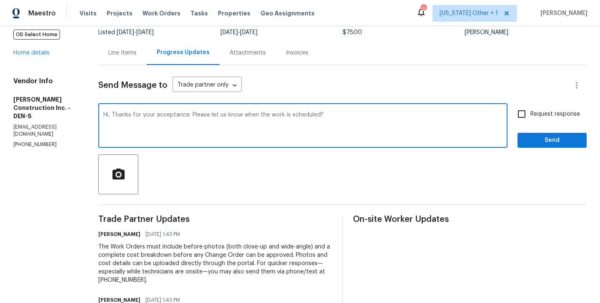
click at [535, 115] on span "Request response" at bounding box center [555, 114] width 50 height 9
click at [530, 115] on input "Request response" at bounding box center [521, 113] width 17 height 17
checkbox input "true"
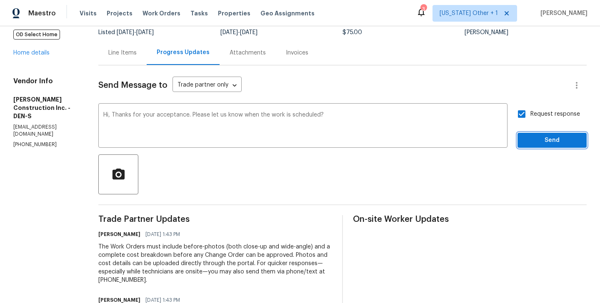
click at [535, 138] on span "Send" at bounding box center [552, 140] width 56 height 10
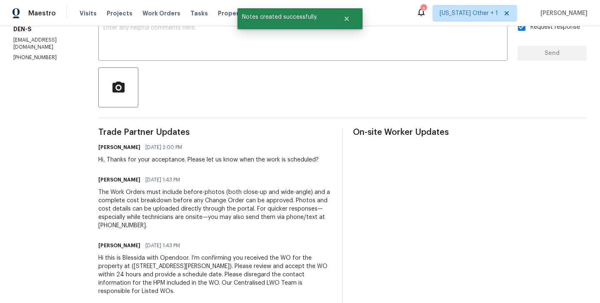
scroll to position [0, 0]
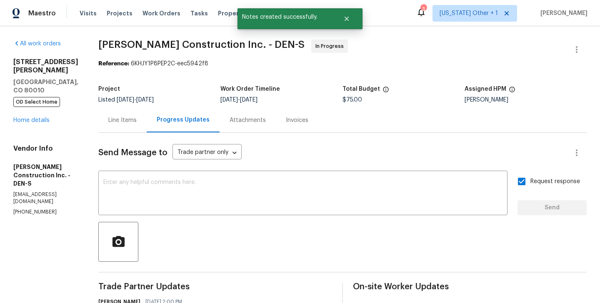
click at [43, 209] on p "(303) 435-2878" at bounding box center [45, 212] width 65 height 7
copy p "(303) 435-2878"
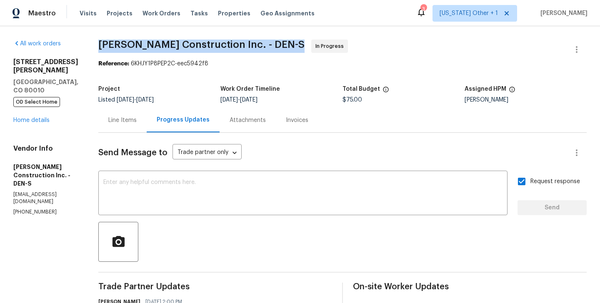
drag, startPoint x: 109, startPoint y: 45, endPoint x: 208, endPoint y: 45, distance: 99.2
click at [208, 45] on span "Hanson Construction Inc. - DEN-S" at bounding box center [201, 45] width 206 height 10
drag, startPoint x: 209, startPoint y: 45, endPoint x: 109, endPoint y: 44, distance: 100.0
click at [109, 44] on span "Hanson Construction Inc. - DEN-S" at bounding box center [201, 45] width 206 height 10
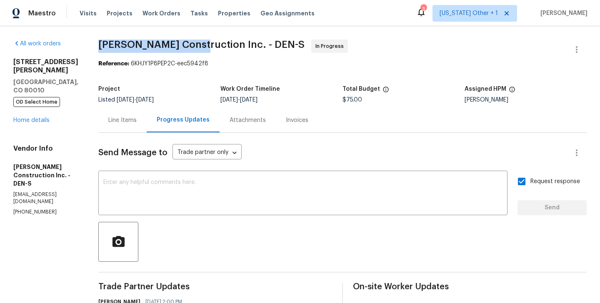
copy span "Hanson Construction"
click at [18, 117] on link "Home details" at bounding box center [31, 120] width 36 height 6
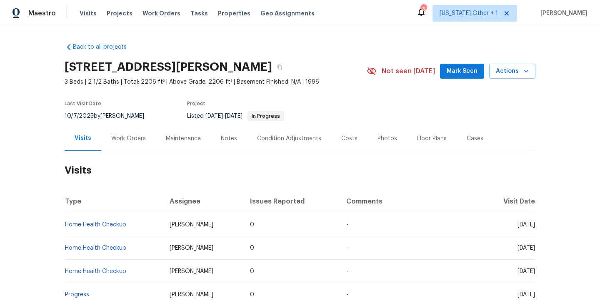
click at [124, 135] on div "Work Orders" at bounding box center [128, 139] width 35 height 8
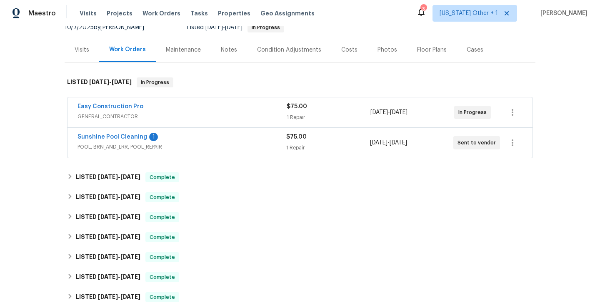
scroll to position [89, 0]
click at [125, 137] on link "Sunshine Pool Cleaning" at bounding box center [112, 137] width 70 height 6
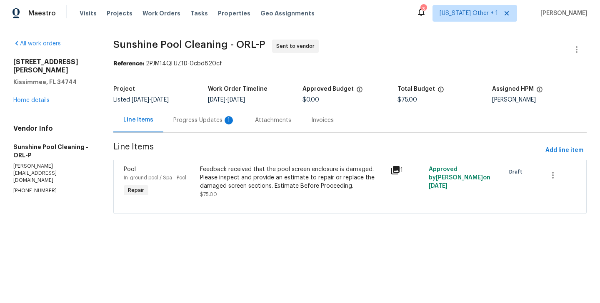
click at [212, 120] on div "Progress Updates 1" at bounding box center [204, 120] width 62 height 8
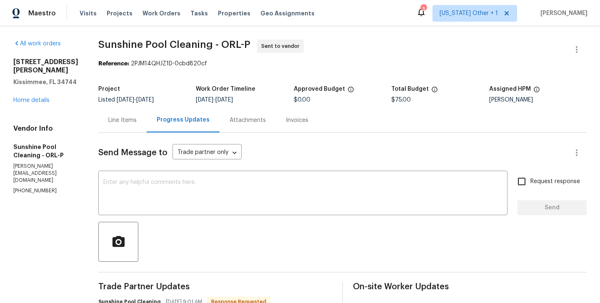
click at [137, 120] on div "Line Items" at bounding box center [122, 120] width 28 height 8
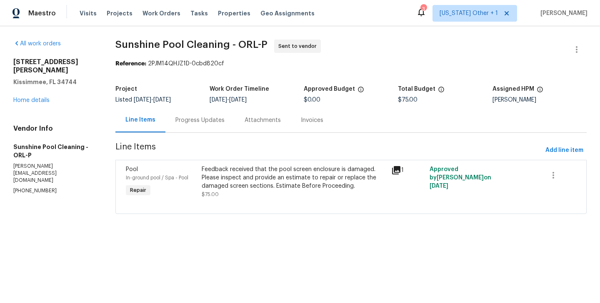
click at [224, 123] on div "Progress Updates" at bounding box center [199, 120] width 49 height 8
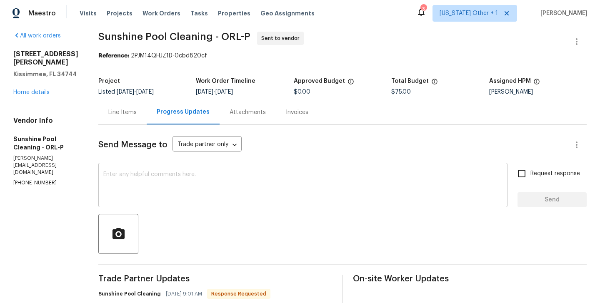
scroll to position [98, 0]
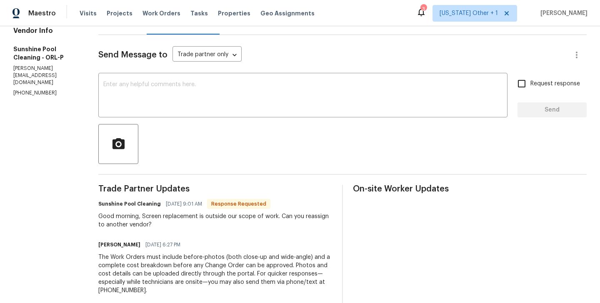
click at [217, 118] on div "Send Message to Trade partner only Trade partner only ​ x ​ Request response Se…" at bounding box center [342, 203] width 488 height 336
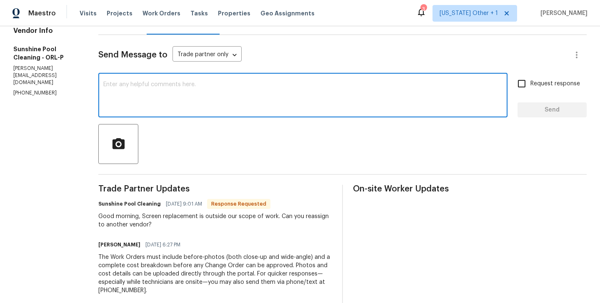
click at [156, 97] on textarea at bounding box center [302, 96] width 399 height 29
type textarea "NP we will reassign."
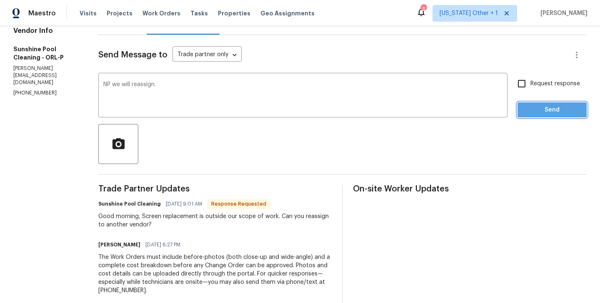
click at [534, 114] on span "Send" at bounding box center [552, 110] width 56 height 10
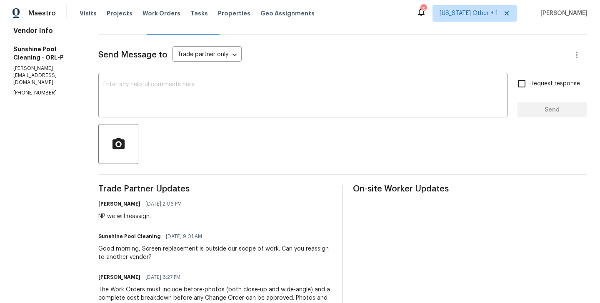
scroll to position [0, 0]
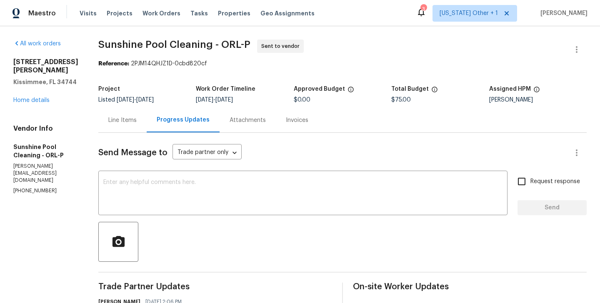
click at [132, 117] on div "Line Items" at bounding box center [122, 120] width 28 height 8
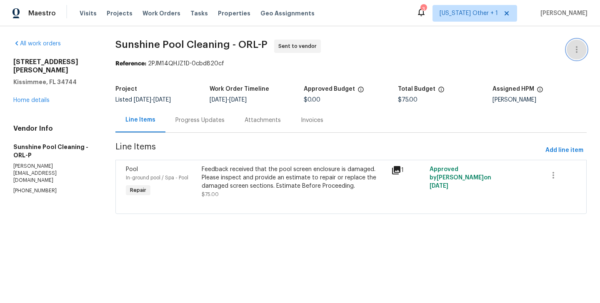
click at [577, 45] on icon "button" at bounding box center [577, 50] width 10 height 10
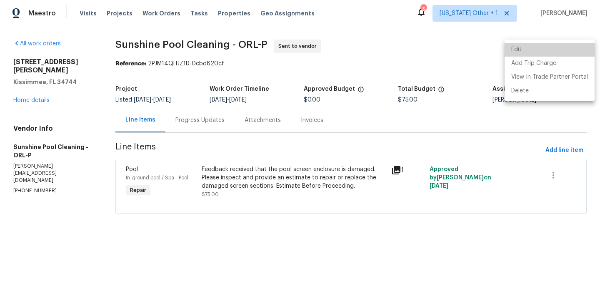
click at [559, 45] on li "Edit" at bounding box center [550, 50] width 90 height 14
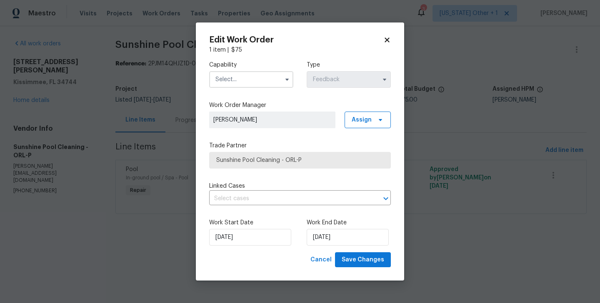
click at [243, 75] on input "text" at bounding box center [251, 79] width 84 height 17
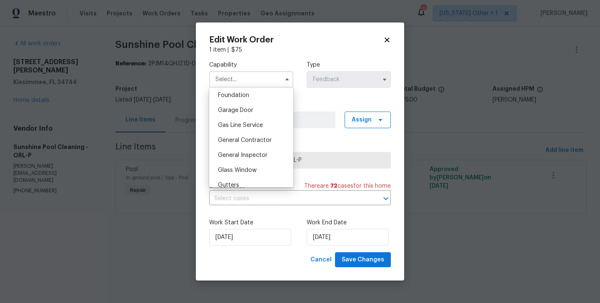
scroll to position [402, 0]
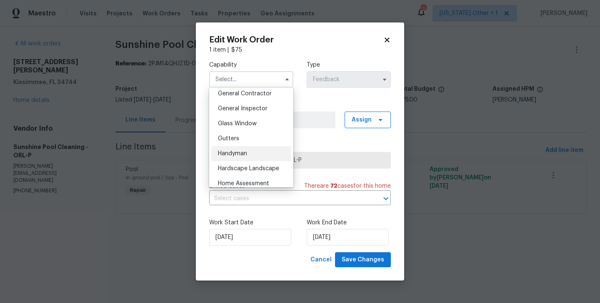
click at [245, 156] on span "Handyman" at bounding box center [232, 154] width 29 height 6
type input "Handyman"
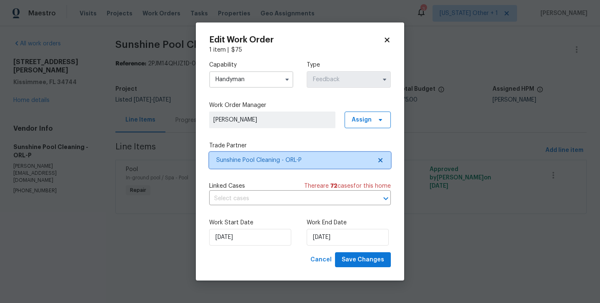
click at [273, 159] on span "Sunshine Pool Cleaning - ORL-P" at bounding box center [293, 160] width 155 height 8
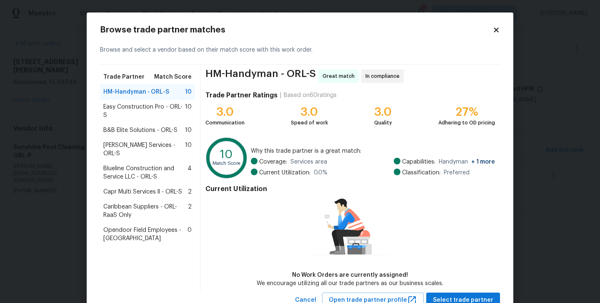
click at [146, 165] on span "Blueline Construction and Service LLC - ORL-S" at bounding box center [145, 173] width 84 height 17
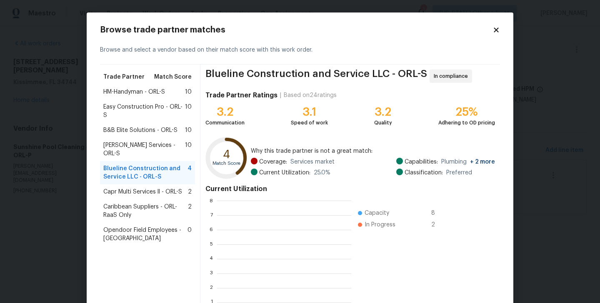
scroll to position [117, 134]
click at [127, 115] on span "Easy Construction Pro - ORL-S" at bounding box center [144, 111] width 82 height 17
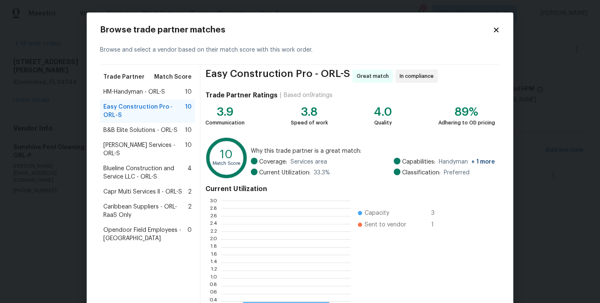
scroll to position [117, 130]
click at [131, 130] on span "B&B Elite Solutions - ORL-S" at bounding box center [140, 130] width 74 height 8
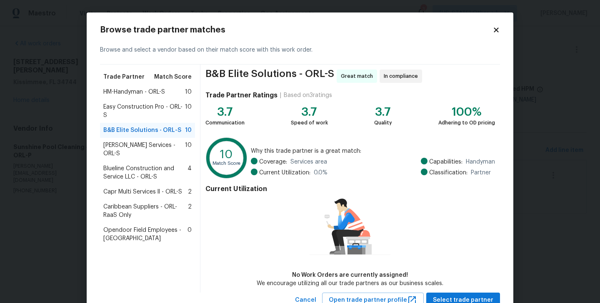
click at [134, 144] on span "Gabler Services - ORL-S" at bounding box center [144, 149] width 82 height 17
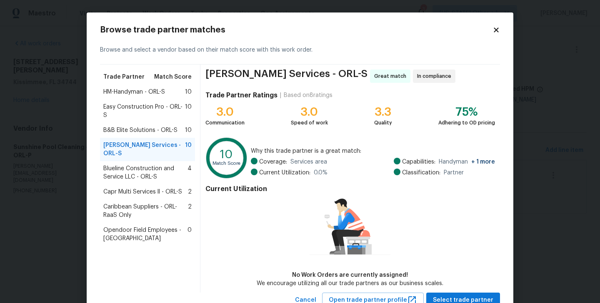
click at [128, 87] on div "HM-Handyman - ORL-S 10" at bounding box center [147, 92] width 95 height 15
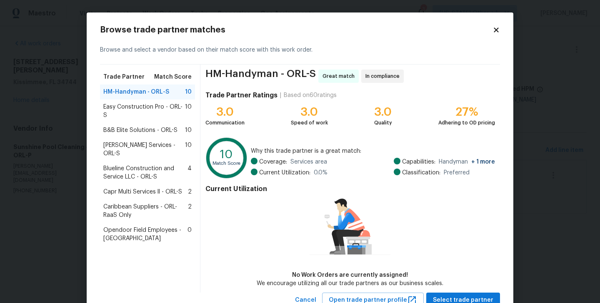
scroll to position [30, 0]
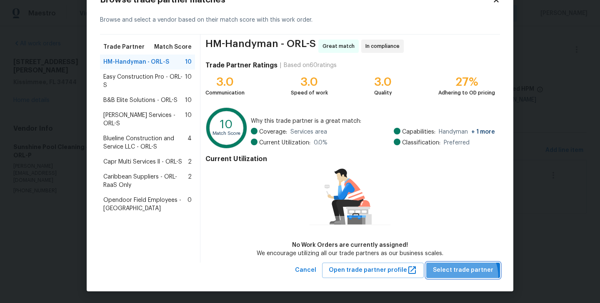
click at [456, 277] on button "Select trade partner" at bounding box center [463, 270] width 74 height 15
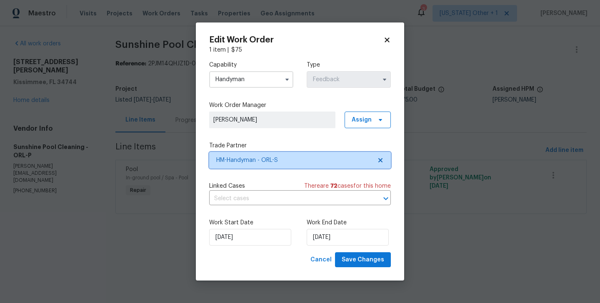
scroll to position [0, 0]
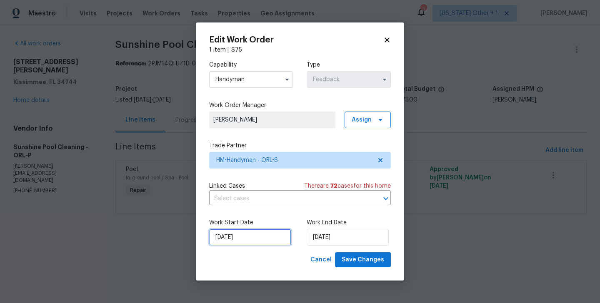
click at [229, 232] on input "13/10/2025" at bounding box center [250, 237] width 82 height 17
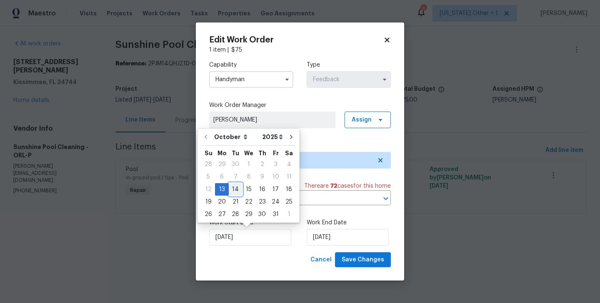
click at [229, 185] on div "14" at bounding box center [235, 190] width 13 height 12
type input "14/10/2025"
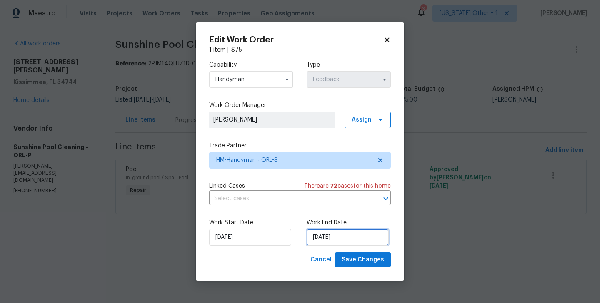
click at [333, 244] on input "15/10/2025" at bounding box center [348, 237] width 82 height 17
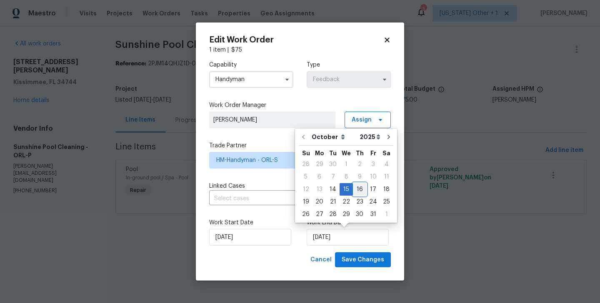
click at [357, 192] on div "16" at bounding box center [359, 190] width 13 height 12
type input "16/10/2025"
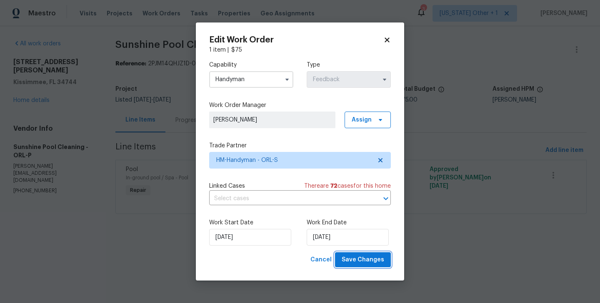
click at [359, 255] on button "Save Changes" at bounding box center [363, 259] width 56 height 15
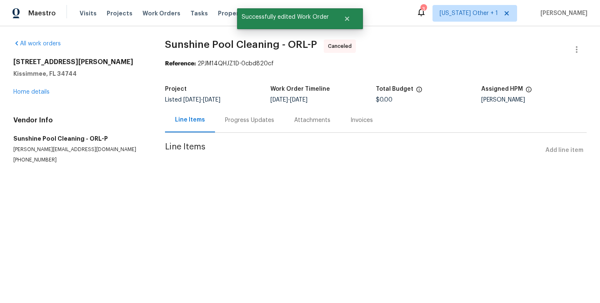
click at [250, 126] on div "Progress Updates" at bounding box center [249, 120] width 69 height 25
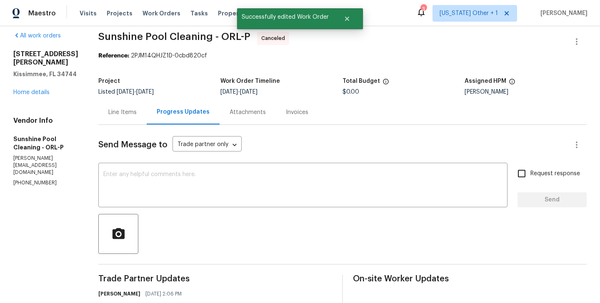
scroll to position [211, 0]
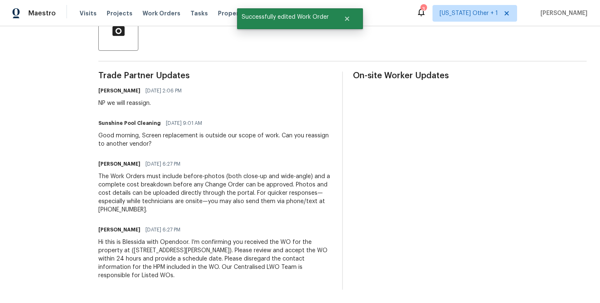
click at [174, 245] on div "Hi this is Blessida with Opendoor. I’m confirming you received the WO for the p…" at bounding box center [215, 259] width 234 height 42
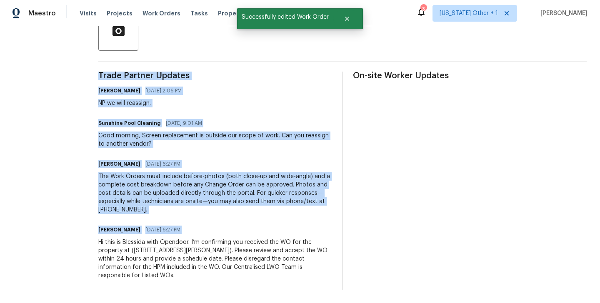
click at [174, 245] on div "Hi this is Blessida with Opendoor. I’m confirming you received the WO for the p…" at bounding box center [215, 259] width 234 height 42
copy div "Trade Partner Updates Blessida Angeline M 10/14/2025 2:06 PM NP we will reassig…"
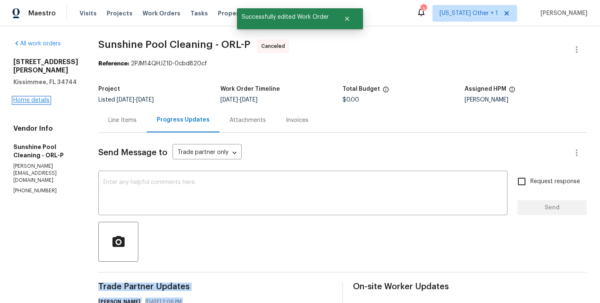
click at [37, 97] on link "Home details" at bounding box center [31, 100] width 36 height 6
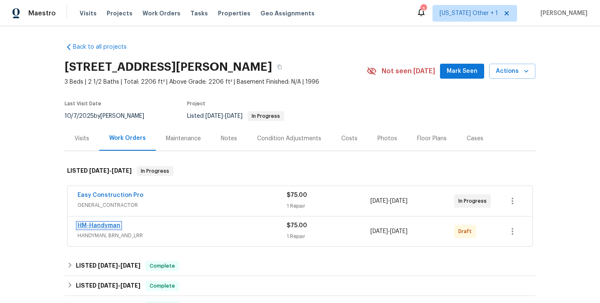
click at [108, 225] on link "HM-Handyman" at bounding box center [98, 226] width 43 height 6
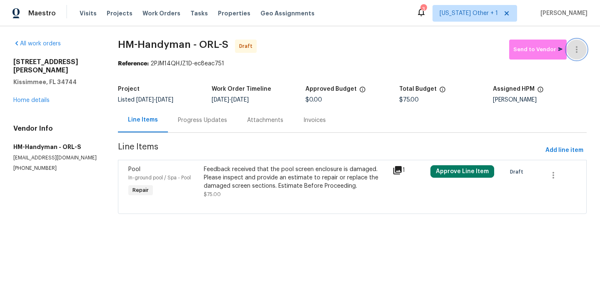
click at [577, 40] on button "button" at bounding box center [577, 50] width 20 height 20
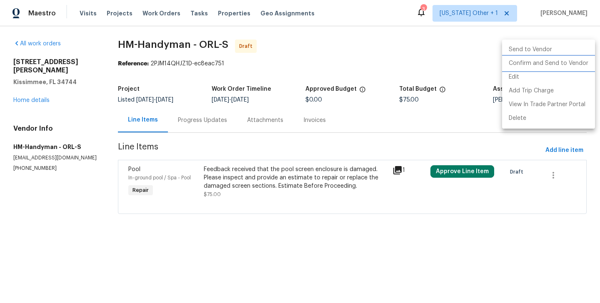
click at [578, 60] on li "Confirm and Send to Vendor" at bounding box center [548, 64] width 93 height 14
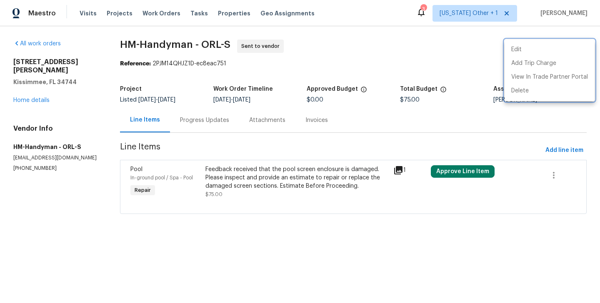
click at [212, 119] on div at bounding box center [300, 151] width 600 height 303
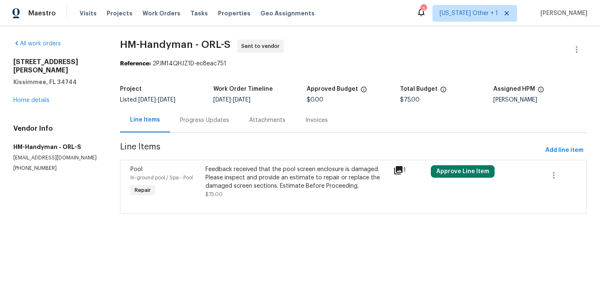
click at [212, 119] on div "Progress Updates" at bounding box center [204, 120] width 49 height 8
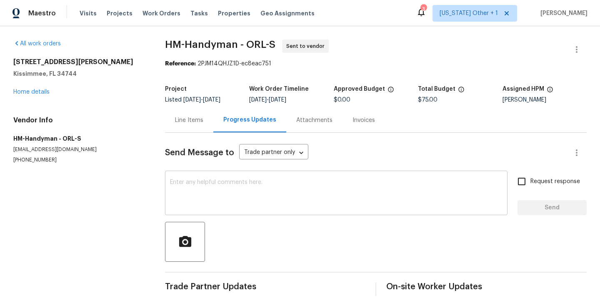
click at [232, 207] on textarea at bounding box center [336, 194] width 332 height 29
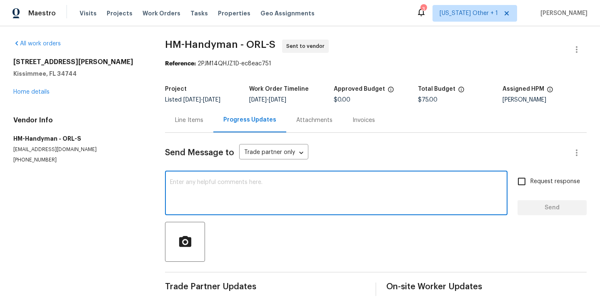
paste textarea "Hi this is Blessida with Opendoor. I’m confirming you received the WO for the p…"
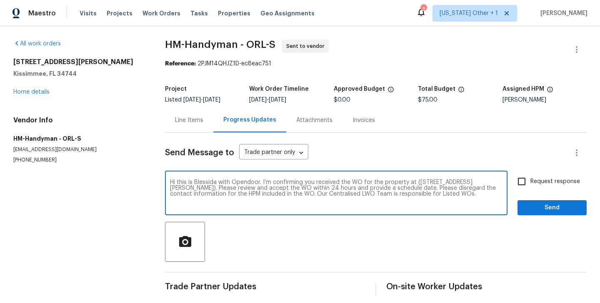
type textarea "Hi this is Blessida with Opendoor. I’m confirming you received the WO for the p…"
click at [541, 184] on span "Request response" at bounding box center [555, 181] width 50 height 9
click at [530, 184] on input "Request response" at bounding box center [521, 181] width 17 height 17
checkbox input "true"
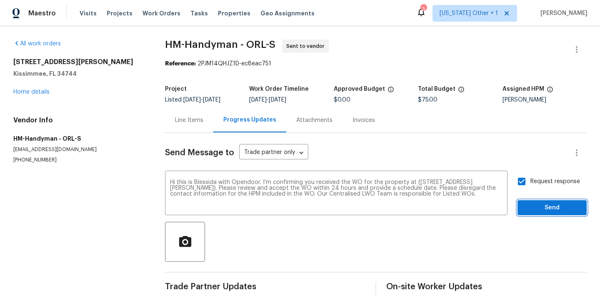
click at [538, 204] on span "Send" at bounding box center [552, 208] width 56 height 10
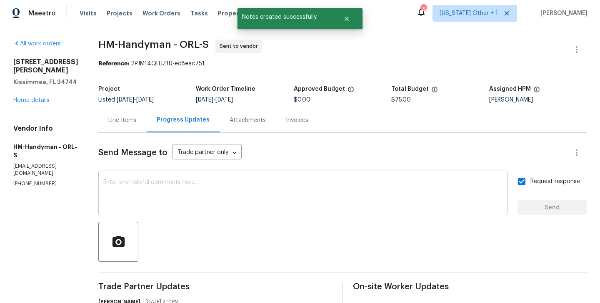
click at [239, 202] on textarea at bounding box center [302, 194] width 399 height 29
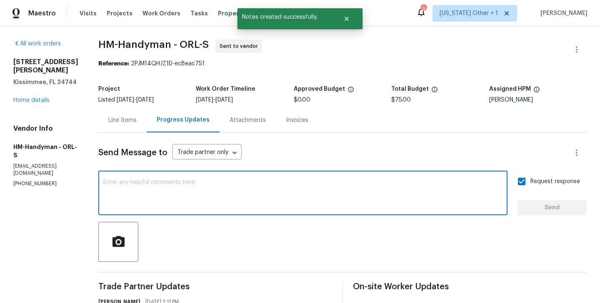
paste textarea "The Work Orders must include before-photos (both close-up and wide-angle) and a…"
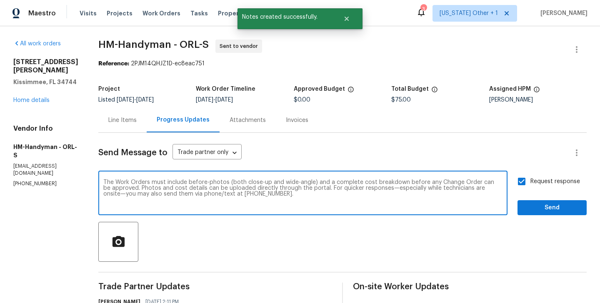
type textarea "The Work Orders must include before-photos (both close-up and wide-angle) and a…"
click at [562, 215] on button "Send" at bounding box center [551, 207] width 69 height 15
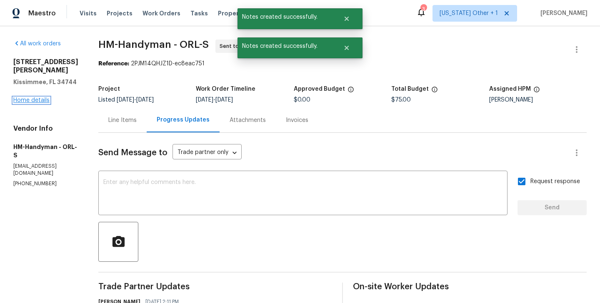
click at [30, 97] on link "Home details" at bounding box center [31, 100] width 36 height 6
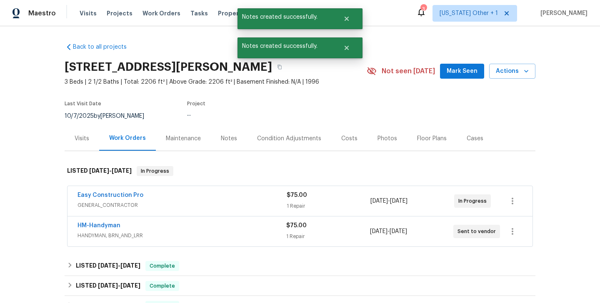
click at [155, 198] on div "Easy Construction Pro" at bounding box center [181, 196] width 209 height 10
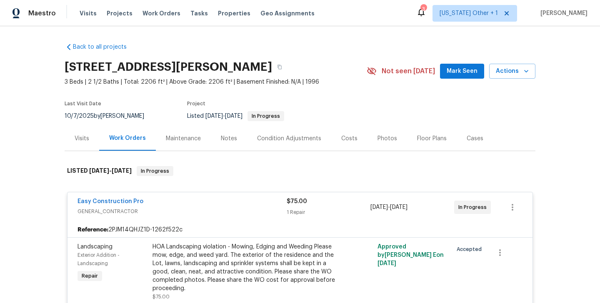
click at [160, 195] on div "Easy Construction Pro GENERAL_CONTRACTOR $75.00 1 Repair 10/11/2025 - 10/14/202…" at bounding box center [299, 207] width 465 height 30
click at [150, 202] on div "Easy Construction Pro" at bounding box center [181, 202] width 209 height 10
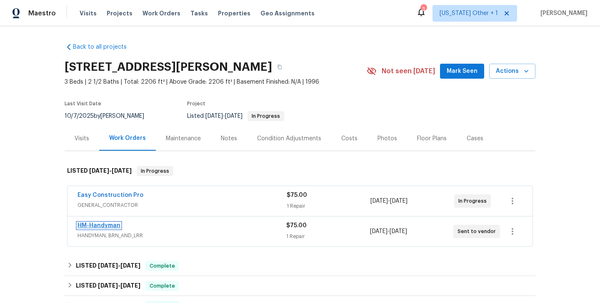
click at [108, 227] on link "HM-Handyman" at bounding box center [98, 226] width 43 height 6
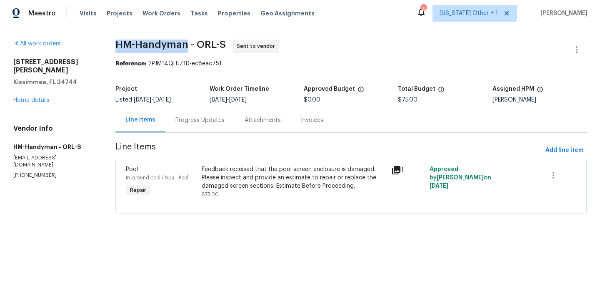
drag, startPoint x: 186, startPoint y: 47, endPoint x: 113, endPoint y: 43, distance: 72.6
click at [113, 43] on div "All work orders 148 Harwood Cir Kissimmee, FL 34744 Home details Vendor Info HM…" at bounding box center [300, 131] width 600 height 211
copy span "HM-Handyman"
click at [40, 97] on link "Home details" at bounding box center [31, 100] width 36 height 6
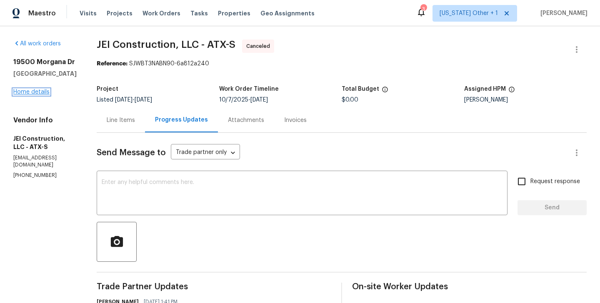
click at [22, 95] on link "Home details" at bounding box center [31, 92] width 36 height 6
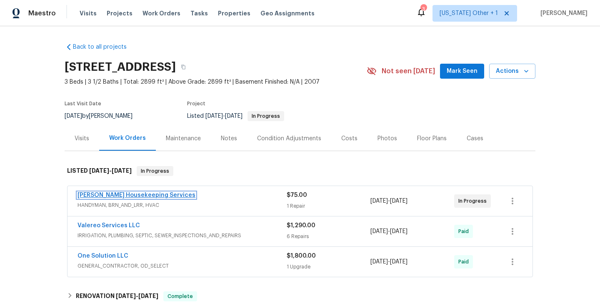
click at [144, 192] on link "[PERSON_NAME] Housekeeping Services" at bounding box center [136, 195] width 118 height 6
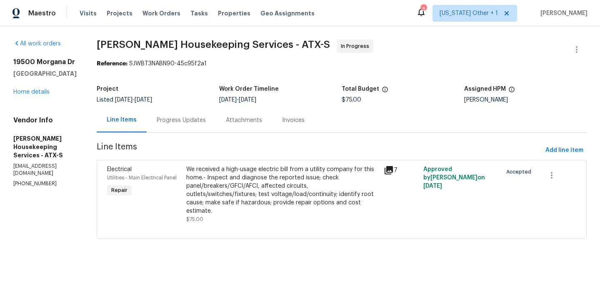
click at [188, 111] on div "Progress Updates" at bounding box center [181, 120] width 69 height 25
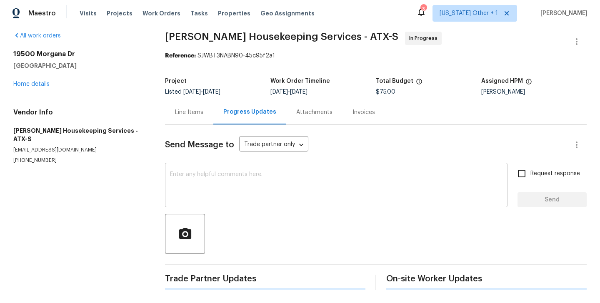
scroll to position [94, 0]
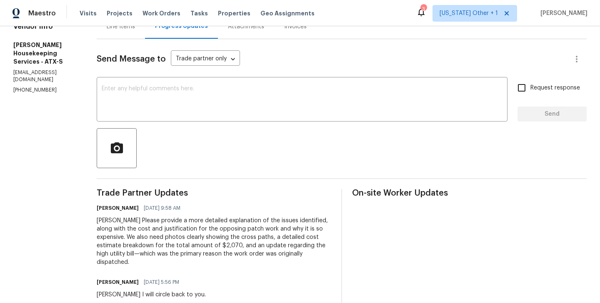
copy p "[PHONE_NUMBER]"
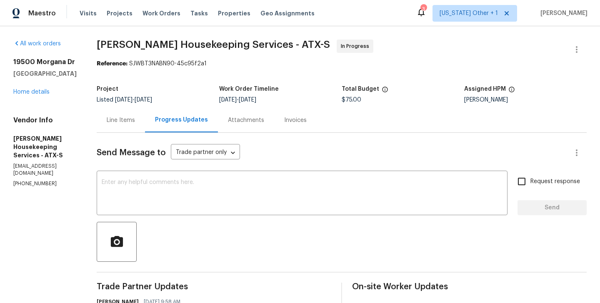
click at [135, 123] on div "Line Items" at bounding box center [121, 120] width 28 height 8
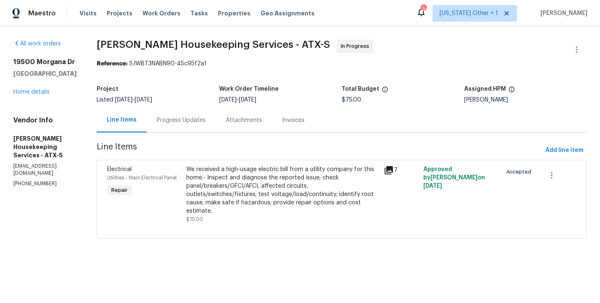
click at [187, 118] on div "Progress Updates" at bounding box center [181, 120] width 49 height 8
